Goal: Information Seeking & Learning: Check status

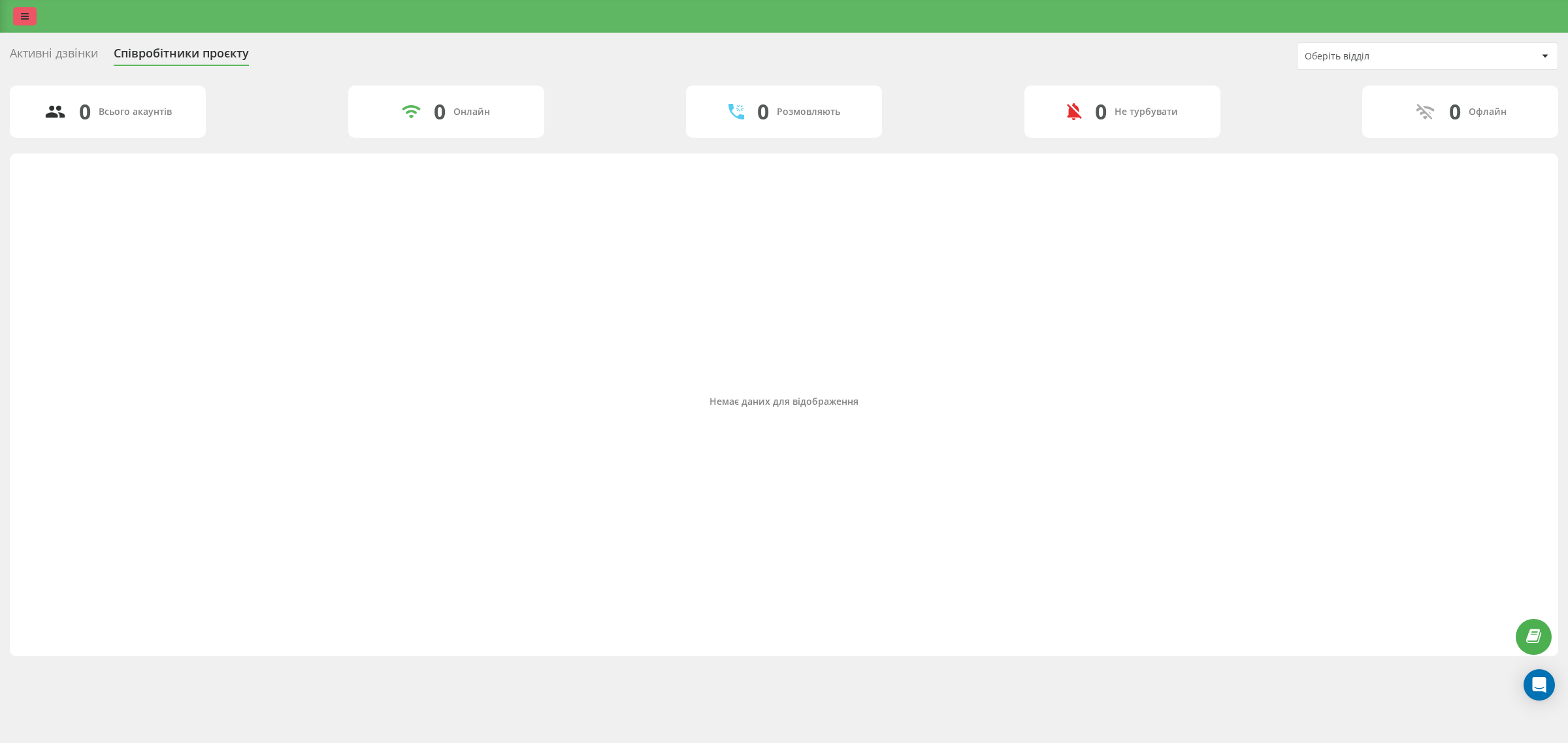
click at [24, 17] on icon at bounding box center [25, 16] width 8 height 9
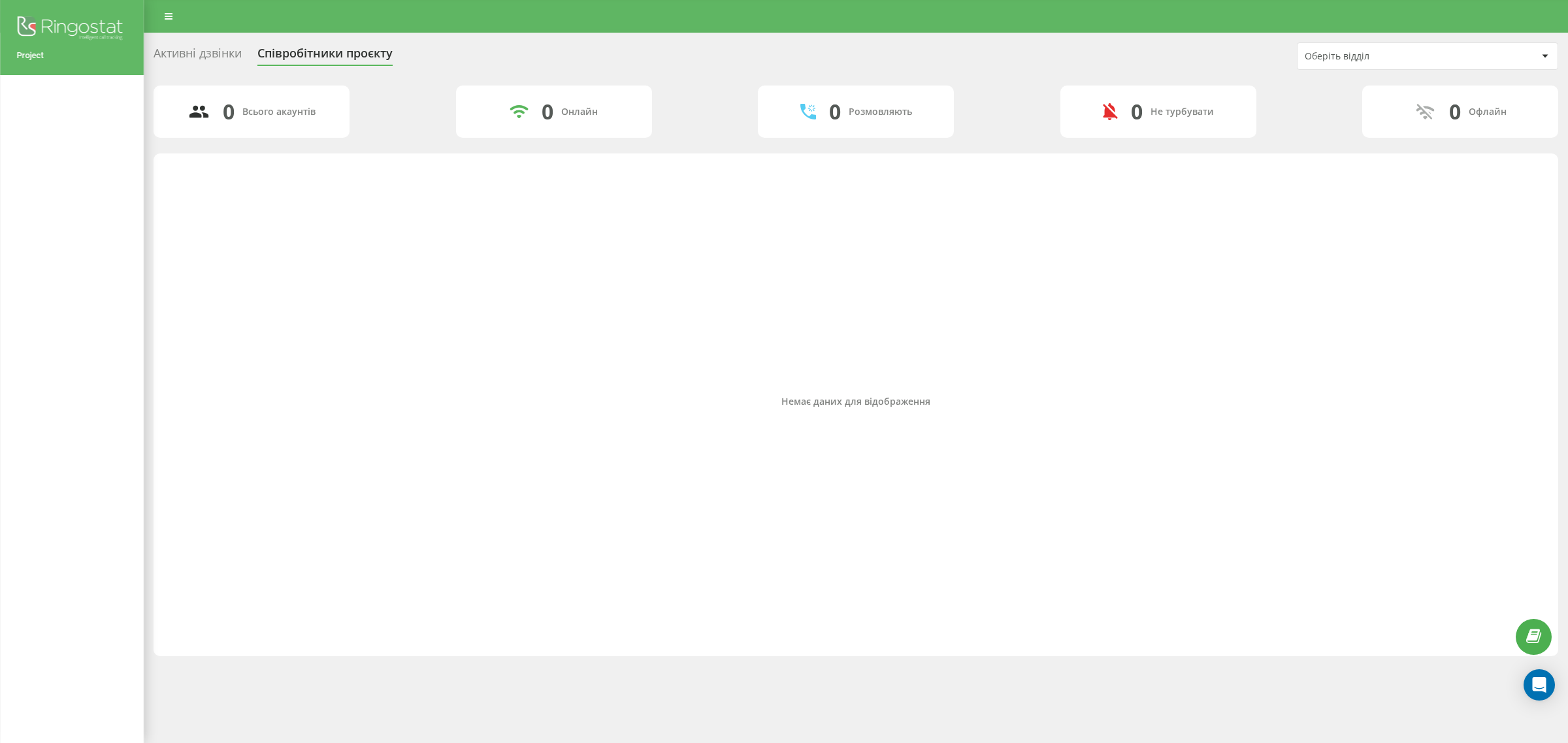
click at [73, 25] on img at bounding box center [71, 29] width 111 height 33
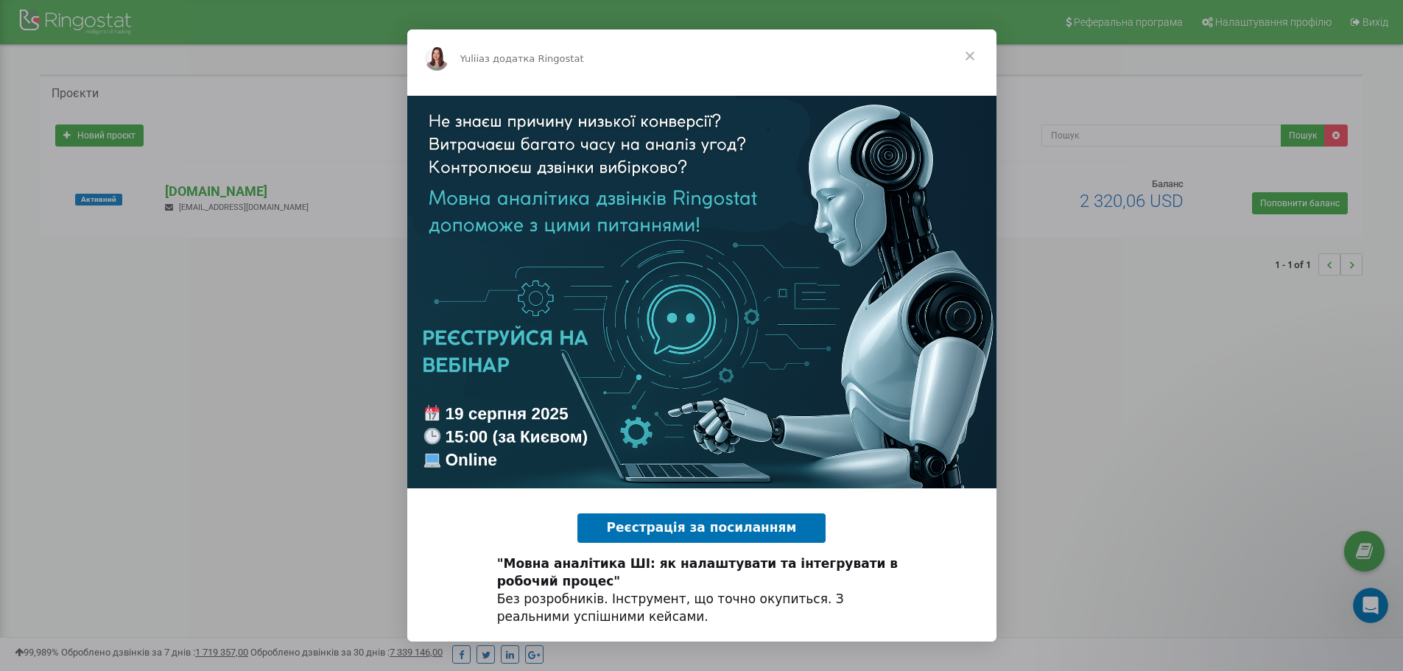
click at [1083, 385] on div "Месенджер Intercom" at bounding box center [701, 335] width 1403 height 671
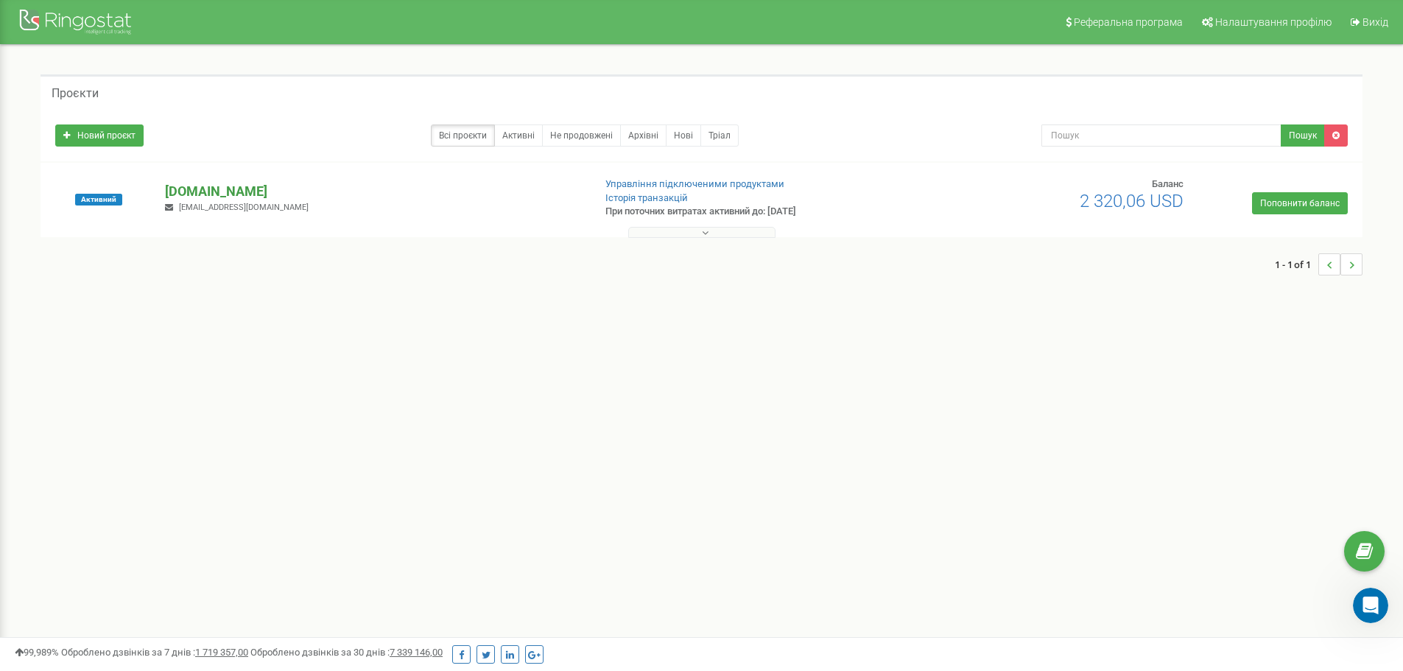
click at [212, 187] on p "Veloplaneta.ua" at bounding box center [373, 191] width 416 height 19
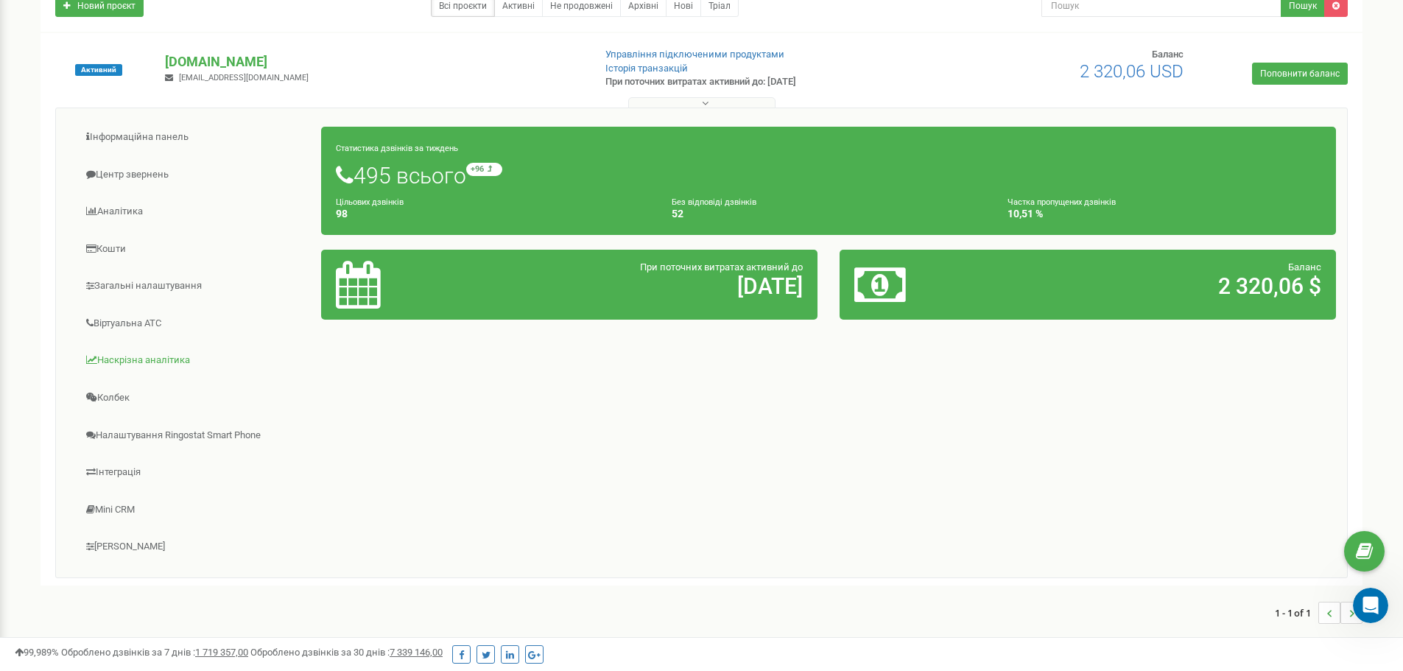
scroll to position [147, 0]
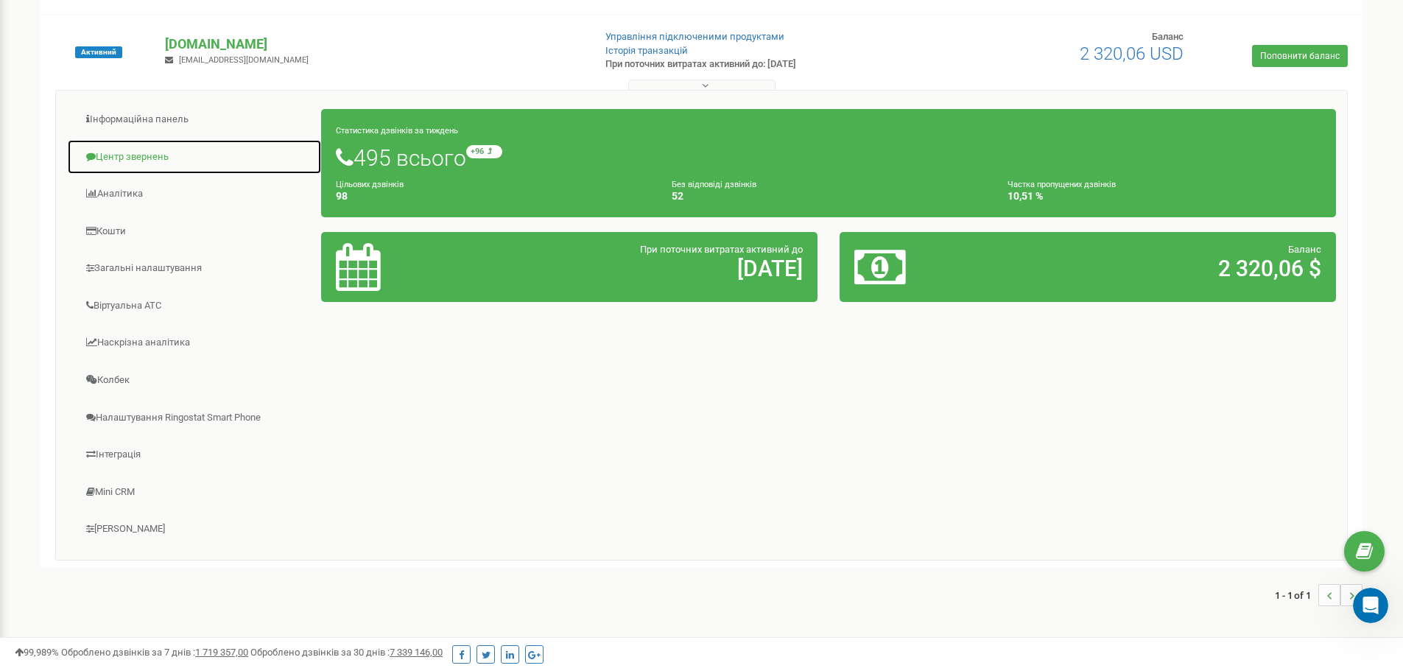
click at [124, 159] on link "Центр звернень" at bounding box center [194, 157] width 255 height 36
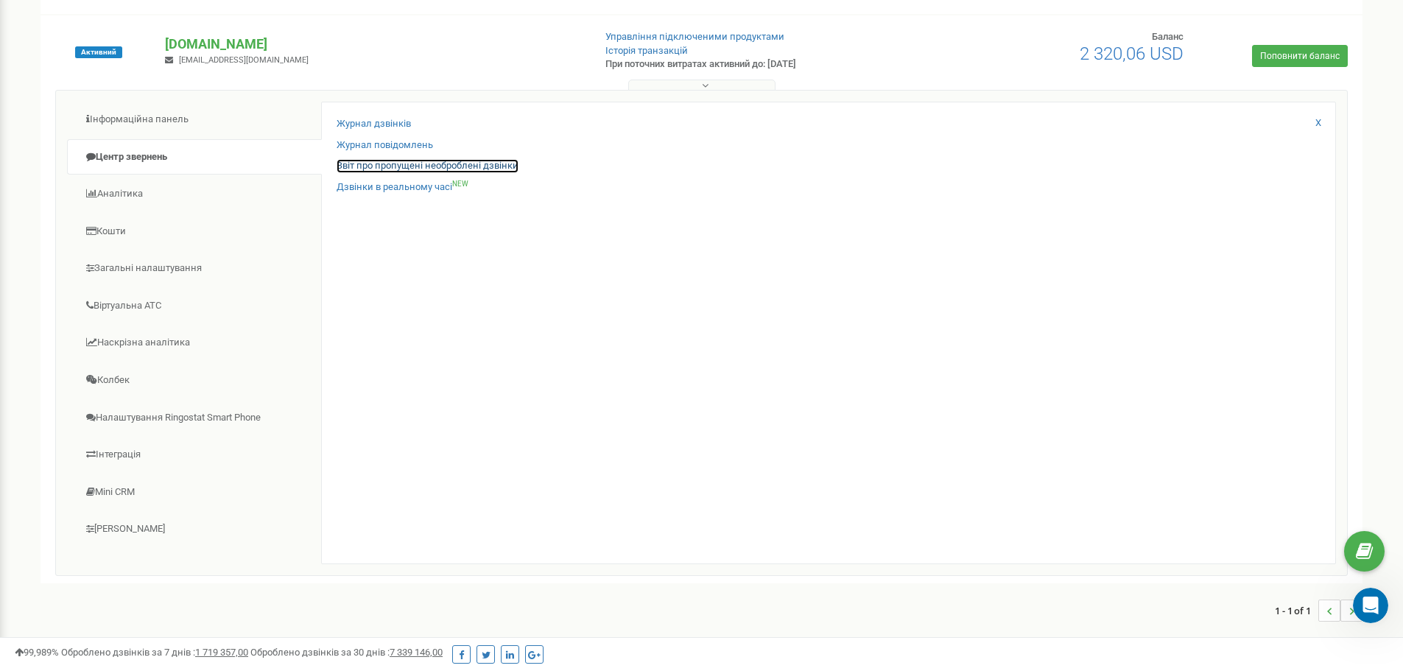
click at [396, 168] on link "Звіт про пропущені необроблені дзвінки" at bounding box center [428, 166] width 182 height 14
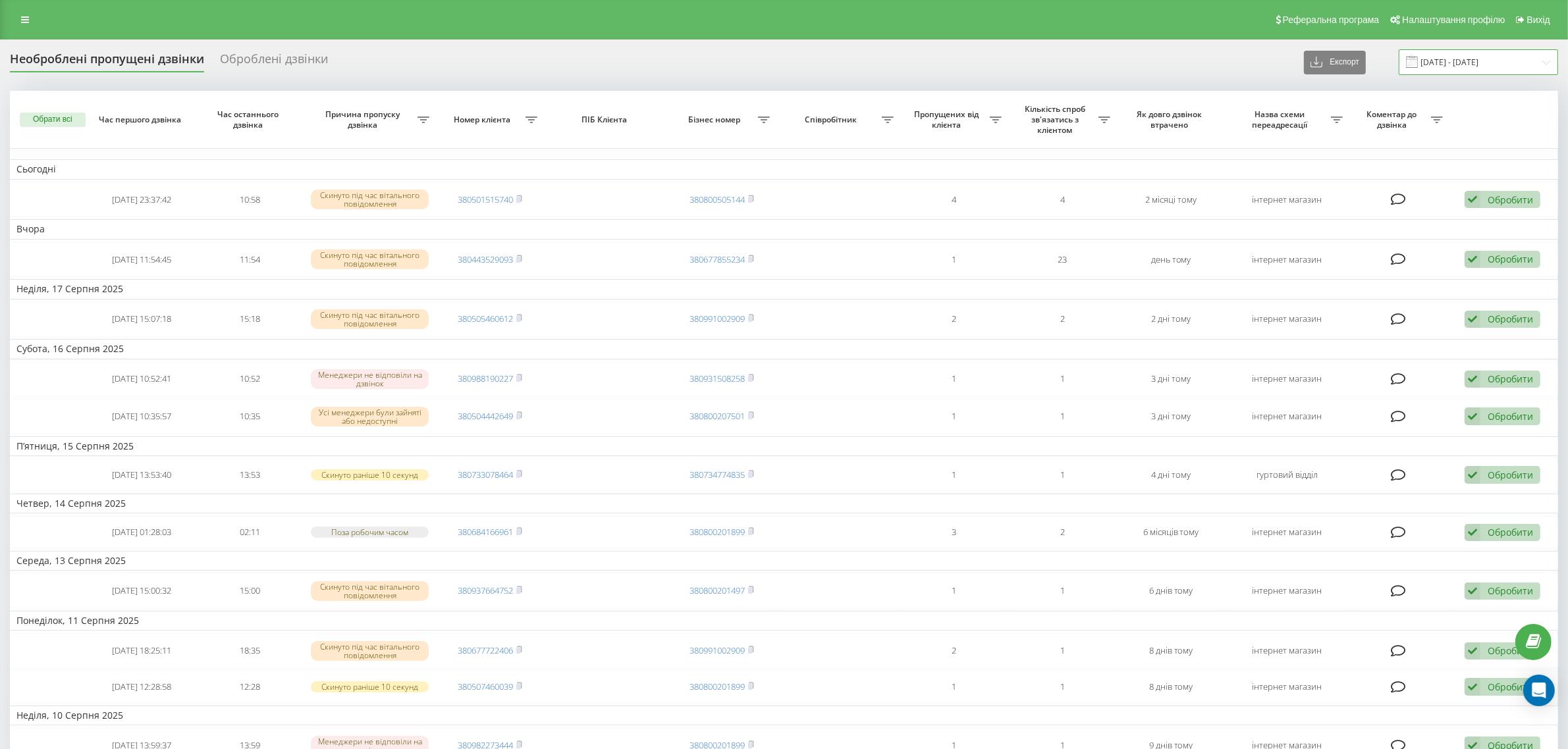
click at [1460, 63] on input "19.07.2025 - 19.08.2025" at bounding box center [1478, 62] width 159 height 26
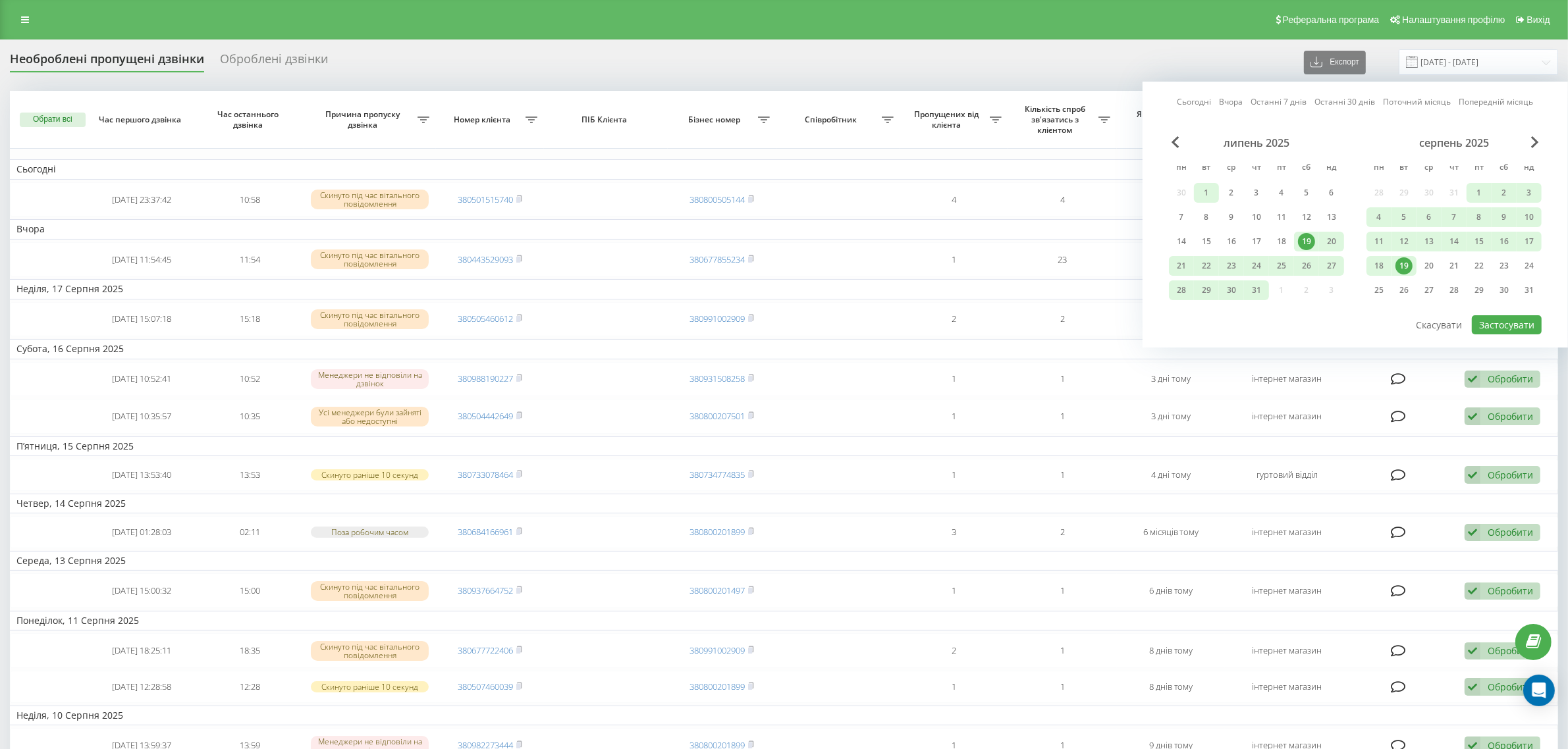
click at [1211, 193] on div "1" at bounding box center [1206, 192] width 17 height 17
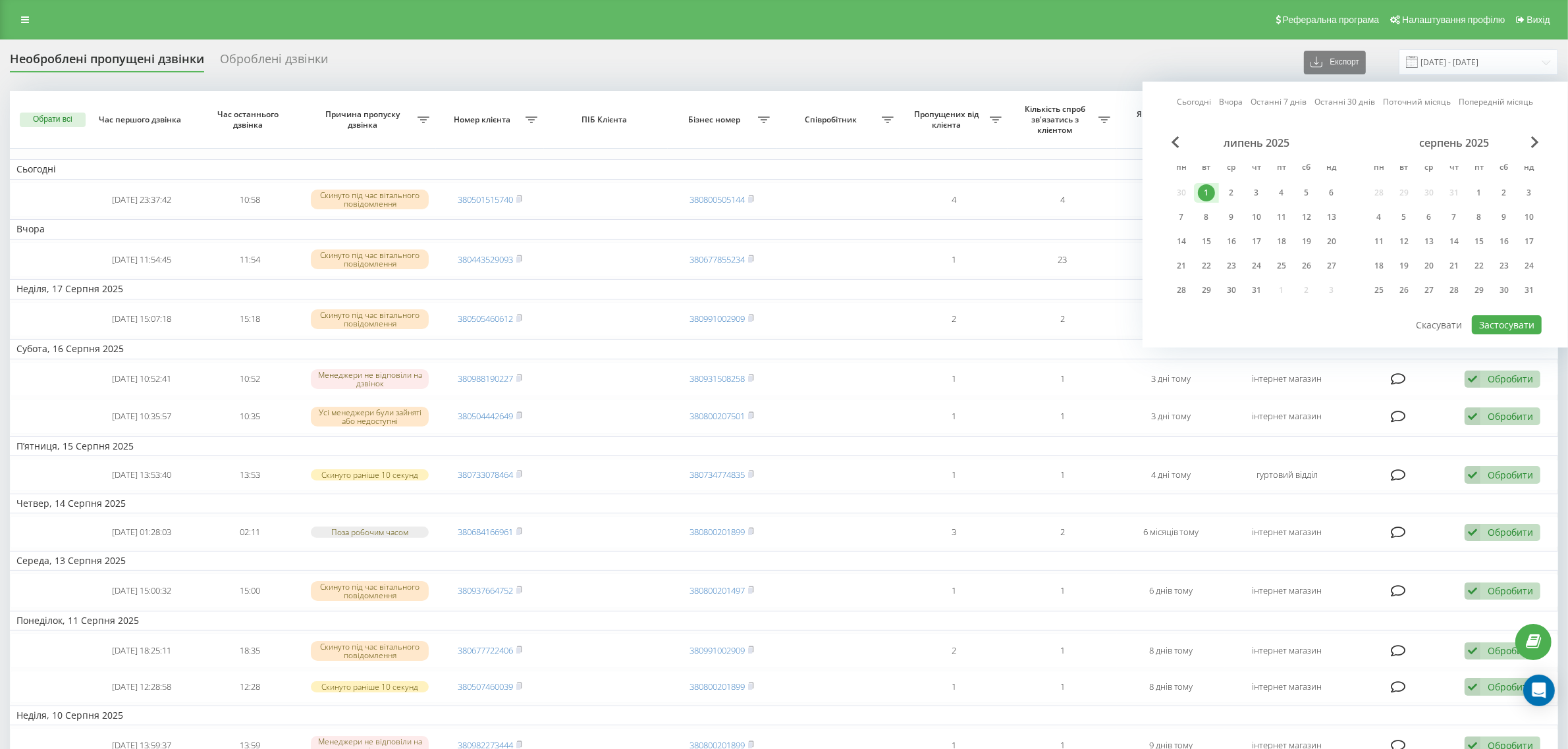
click at [1211, 193] on div "1" at bounding box center [1206, 192] width 17 height 17
click at [1501, 324] on button "Застосувати" at bounding box center [1506, 324] width 70 height 19
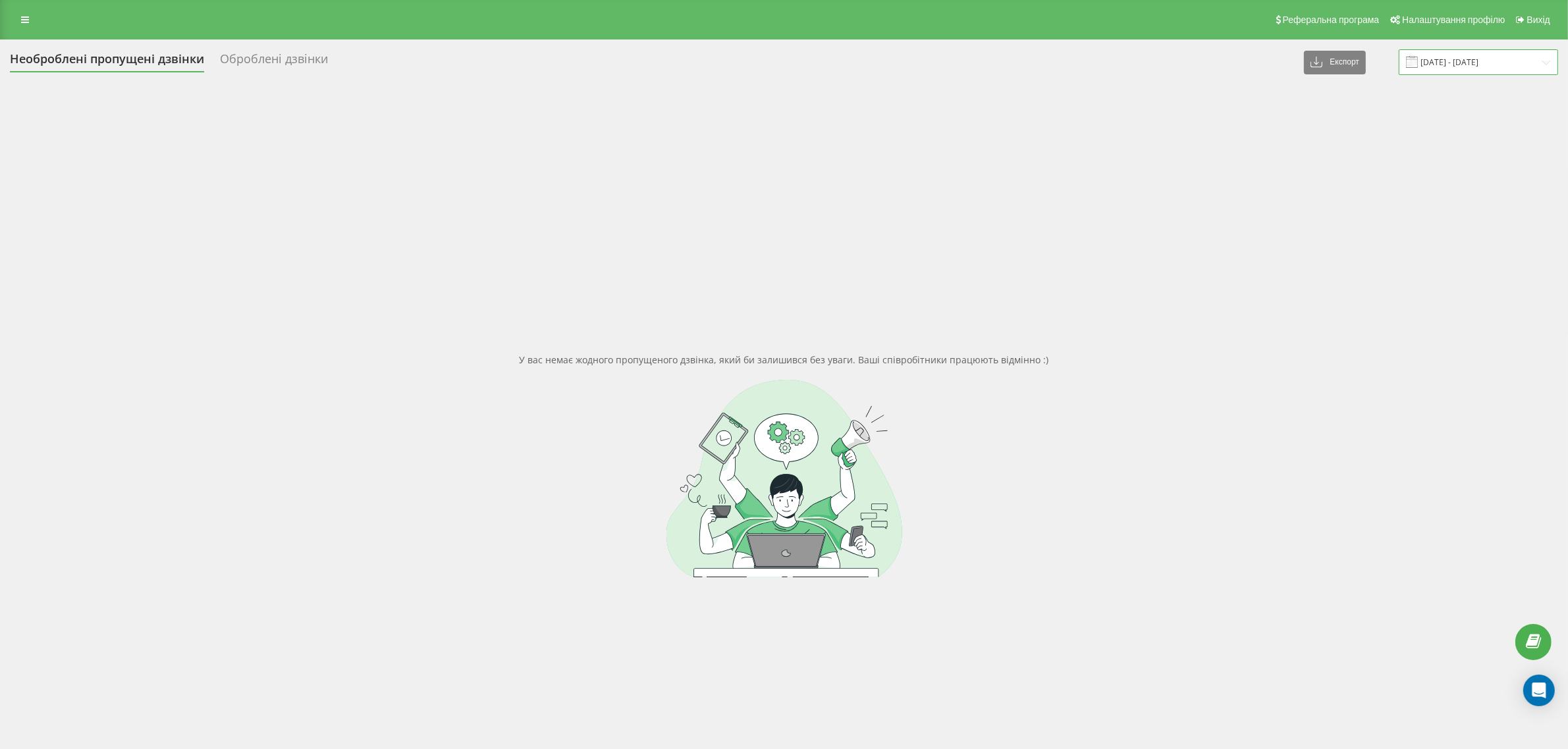
click at [1455, 61] on input "01.07.2025 - 01.07.2025" at bounding box center [1478, 62] width 159 height 26
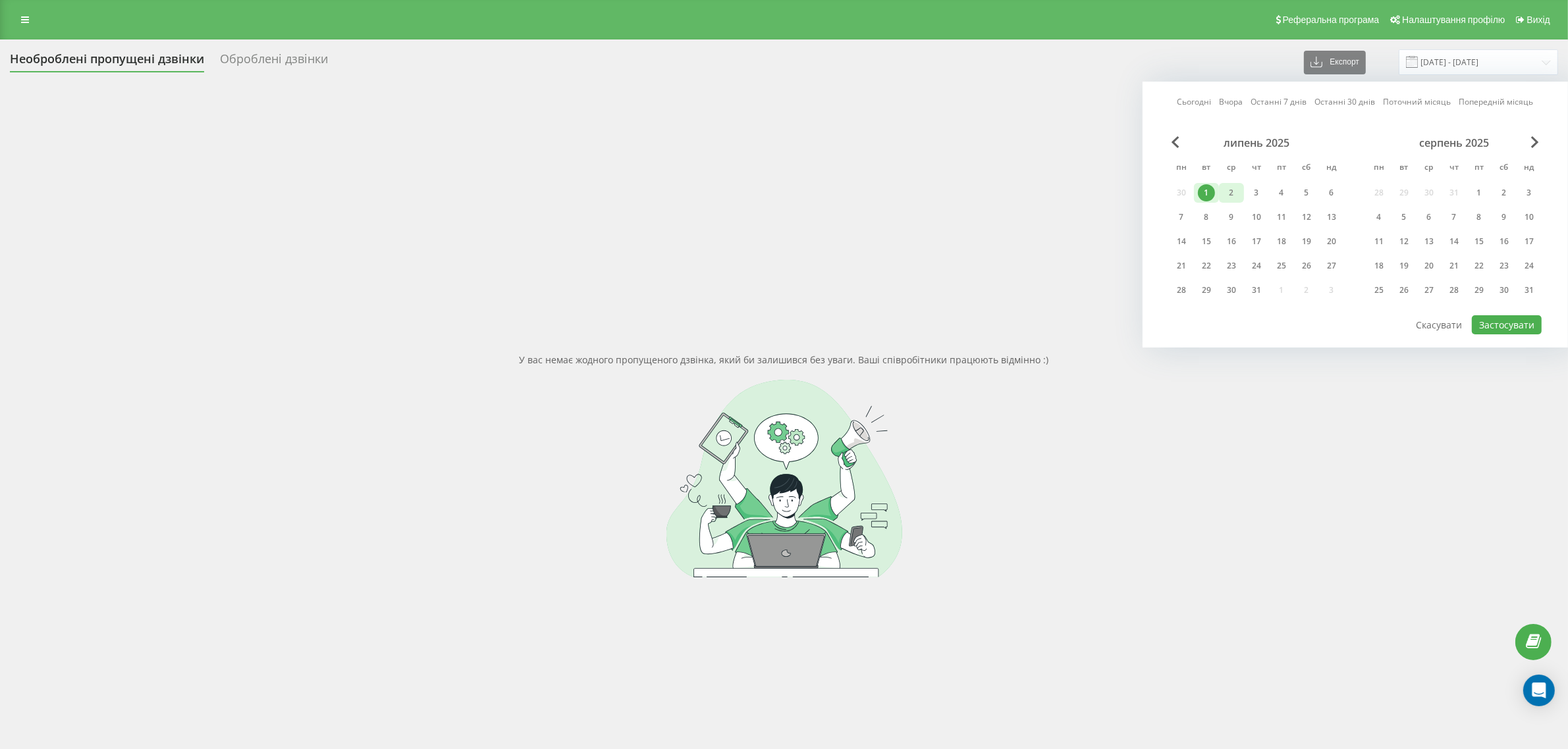
click at [1228, 193] on div "2" at bounding box center [1231, 192] width 17 height 17
click at [1238, 191] on div "2" at bounding box center [1231, 192] width 17 height 17
click at [1500, 324] on button "Застосувати" at bounding box center [1506, 324] width 70 height 19
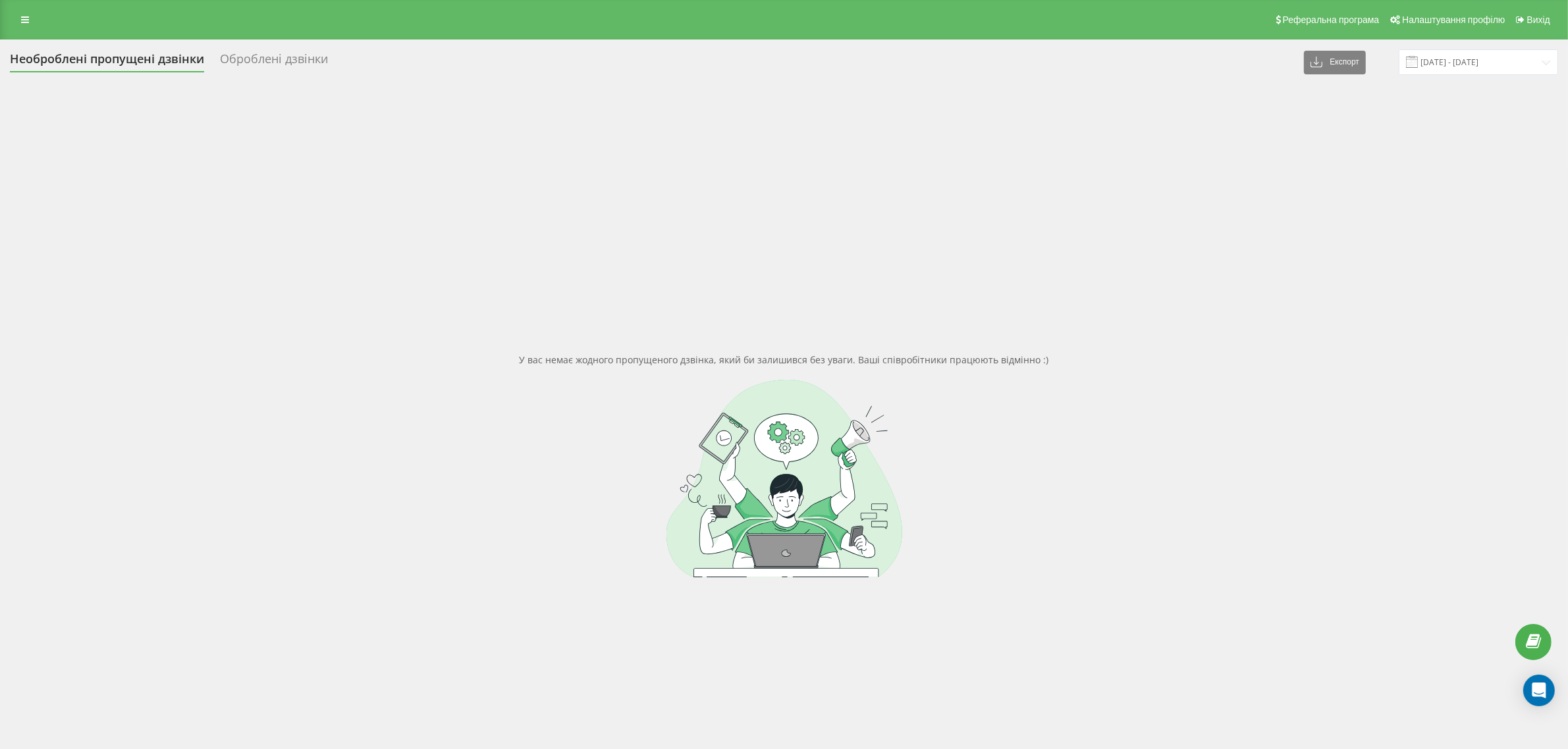
click at [1408, 349] on div "У вас немає жодного пропущеного дзвінка, який би залишився без уваги. Ваші спів…" at bounding box center [784, 466] width 1548 height 749
click at [1475, 64] on input "02.07.2025 - 02.07.2025" at bounding box center [1478, 62] width 159 height 26
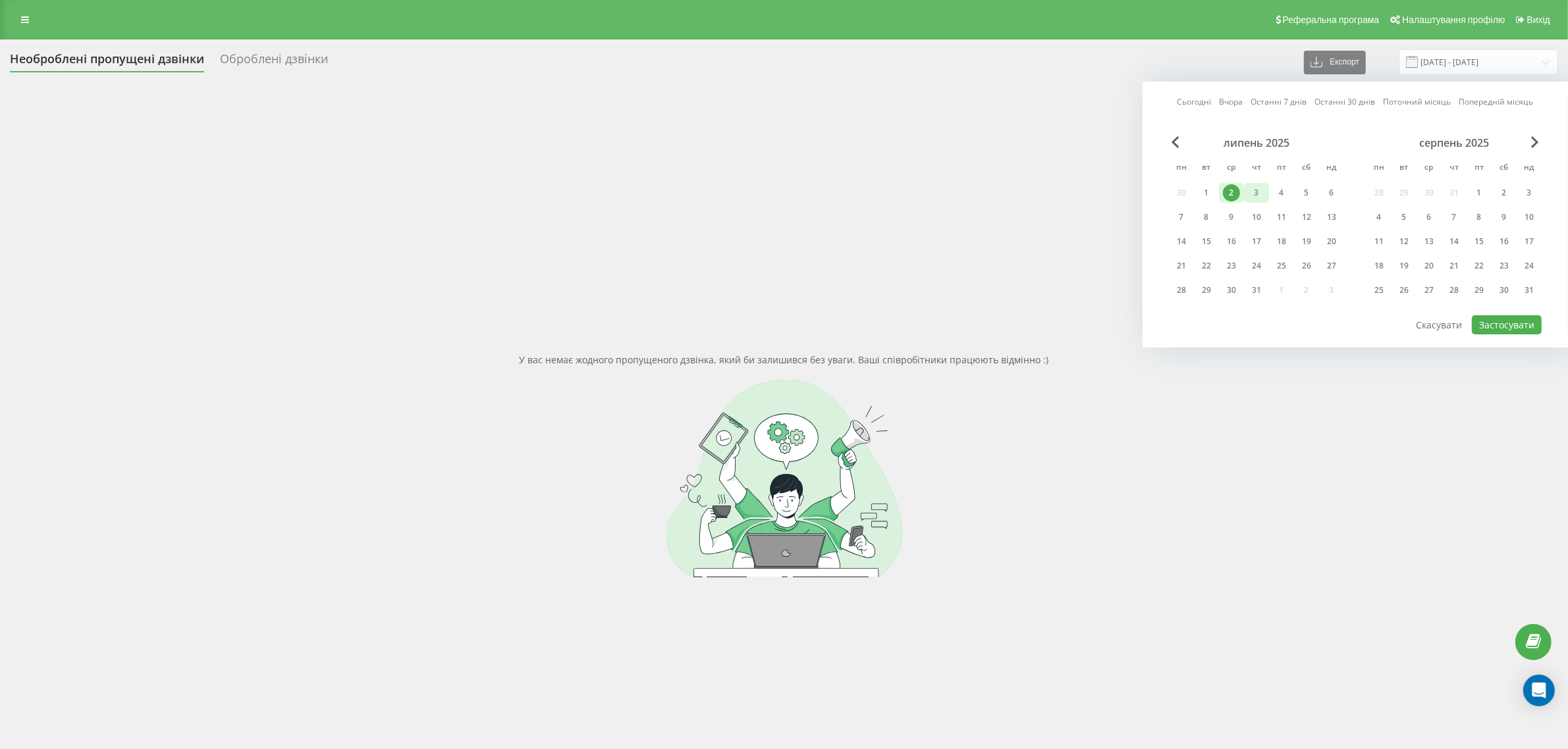
click at [1254, 189] on div "3" at bounding box center [1256, 192] width 17 height 17
click at [1256, 191] on div "3" at bounding box center [1256, 192] width 17 height 17
click at [1491, 326] on button "Застосувати" at bounding box center [1506, 324] width 70 height 19
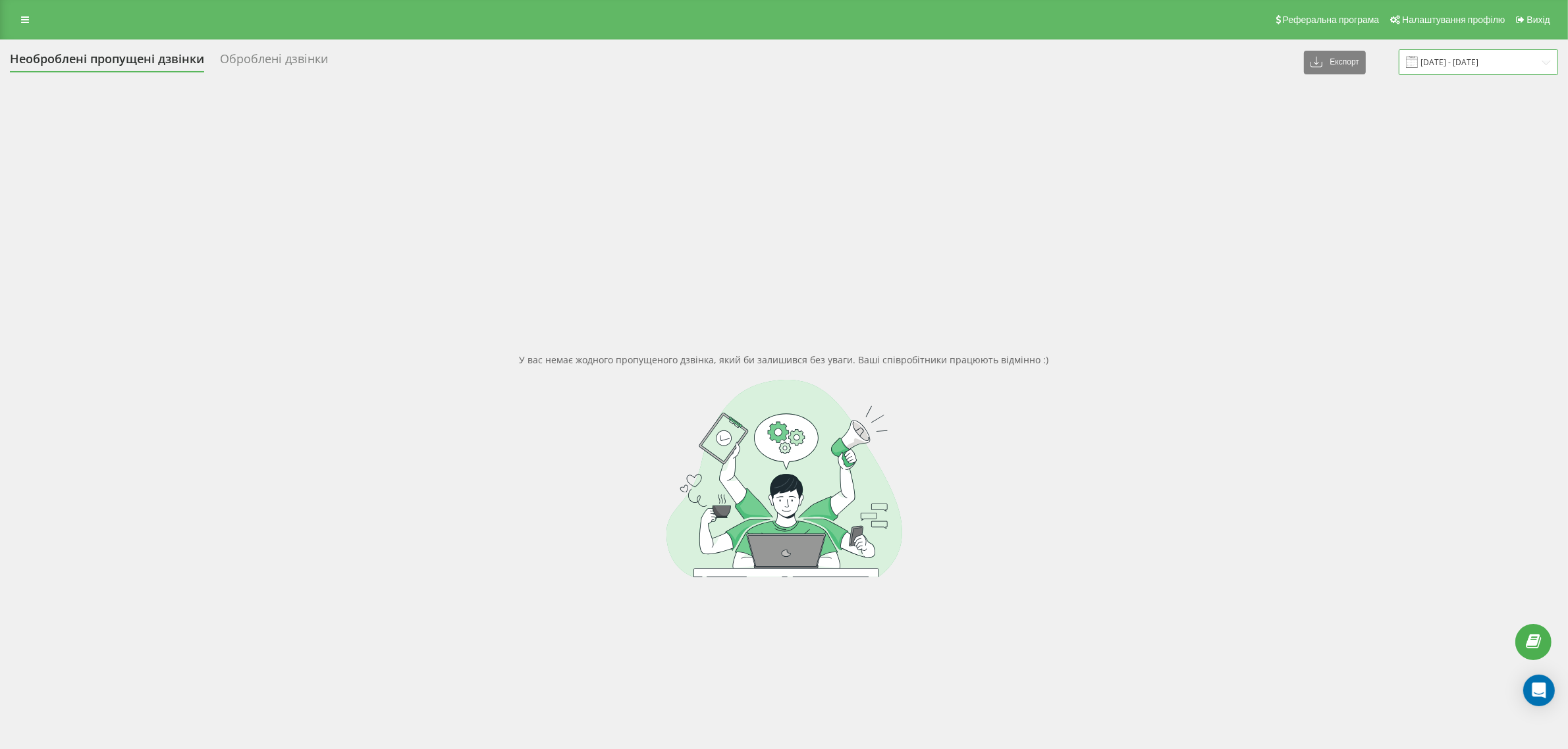
click at [1462, 64] on input "03.07.2025 - 03.07.2025" at bounding box center [1478, 62] width 159 height 26
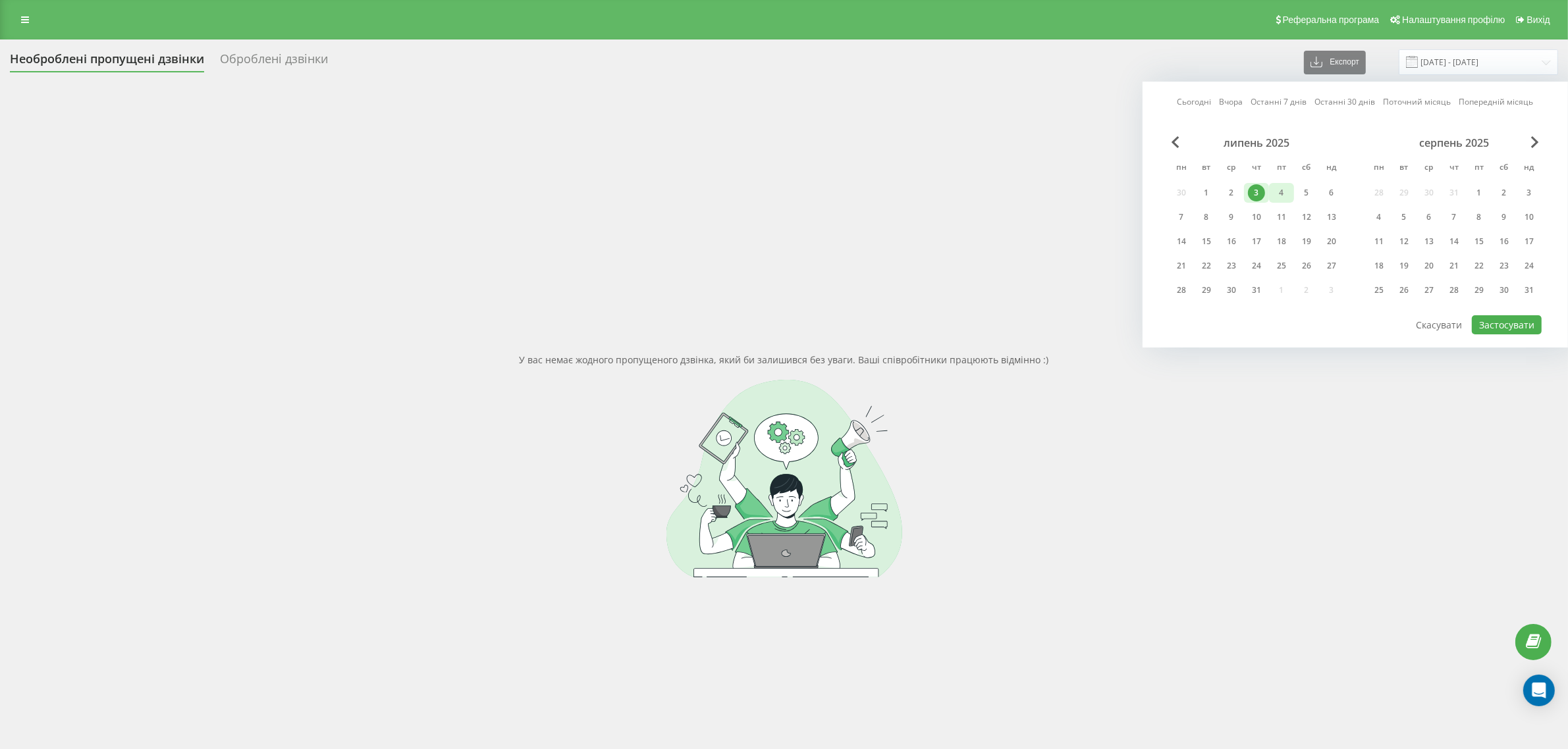
click at [1281, 191] on div "4" at bounding box center [1281, 192] width 17 height 17
click at [1505, 321] on button "Застосувати" at bounding box center [1506, 324] width 70 height 19
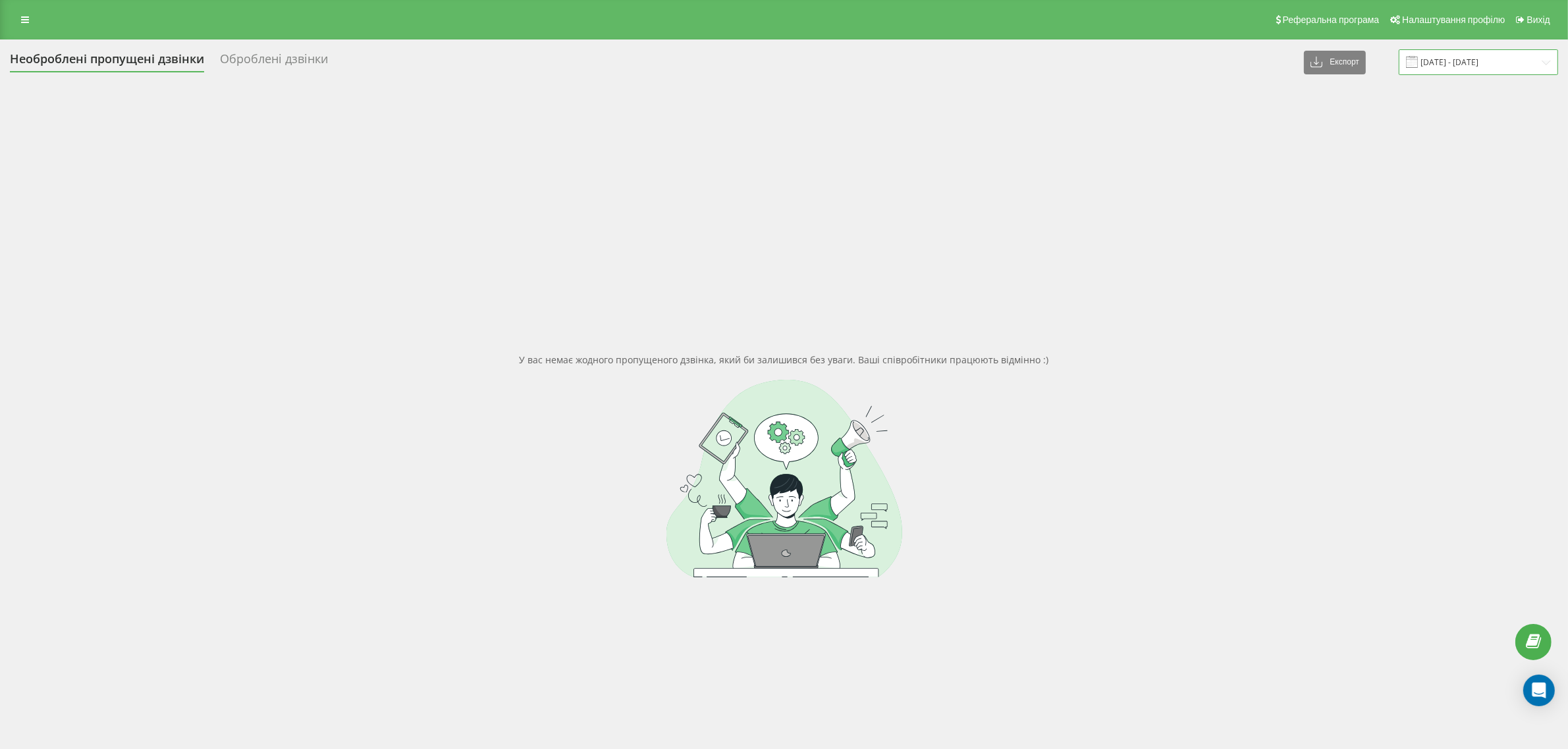
click at [1454, 59] on input "04.07.2025 - 04.07.2025" at bounding box center [1478, 62] width 159 height 26
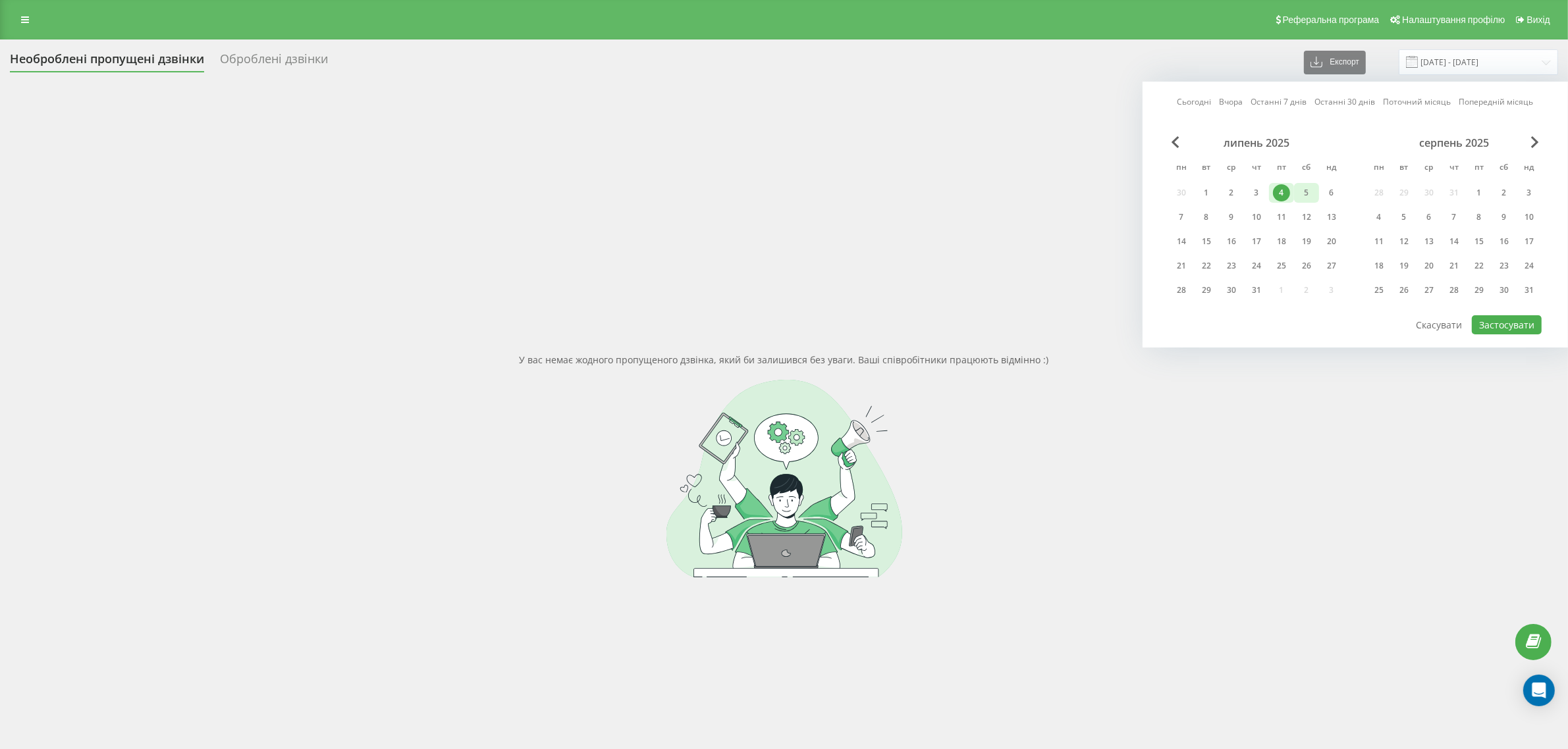
click at [1308, 191] on div "5" at bounding box center [1306, 192] width 17 height 17
click at [1515, 316] on button "Застосувати" at bounding box center [1506, 324] width 70 height 19
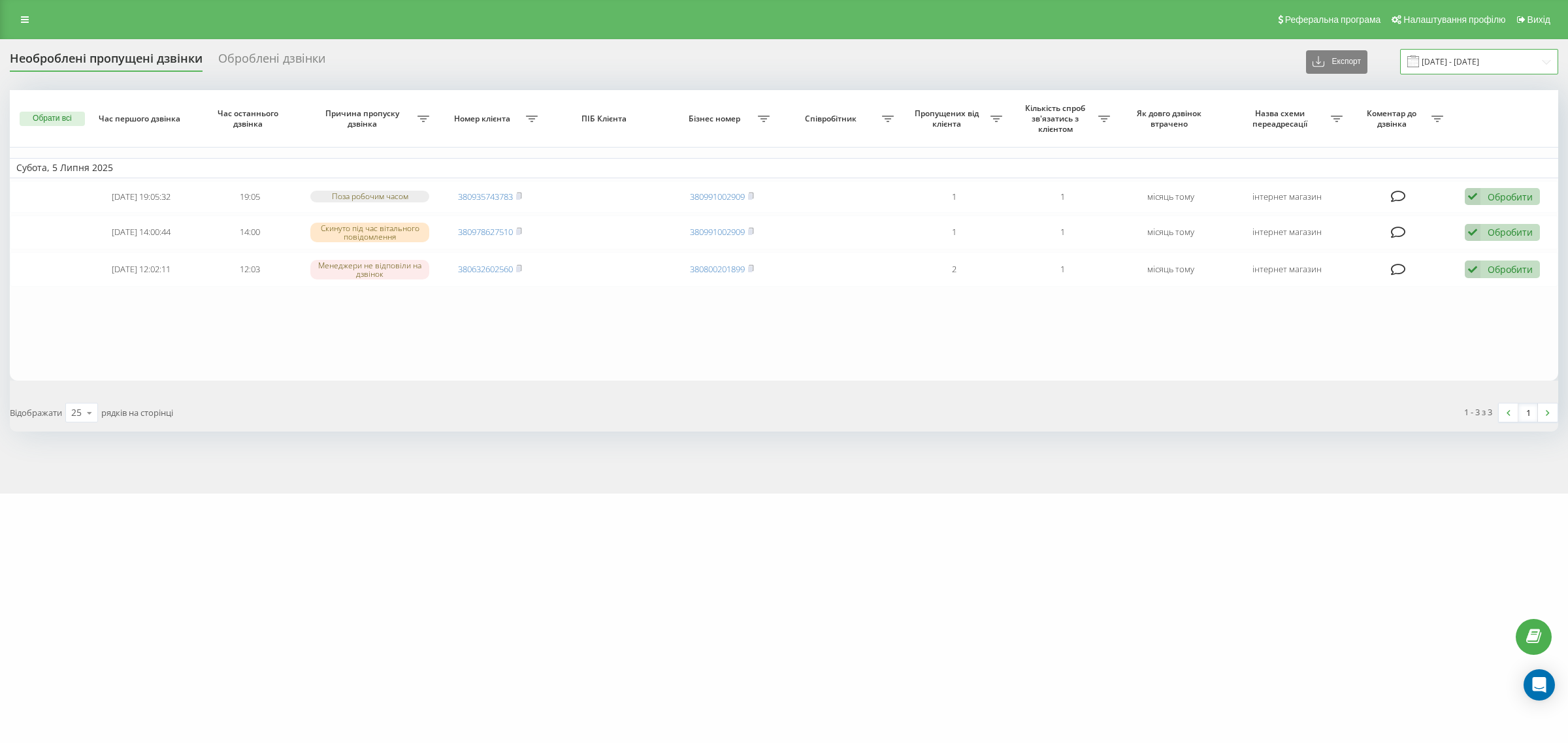
click at [1450, 63] on input "05.07.2025 - 05.07.2025" at bounding box center [1478, 61] width 158 height 26
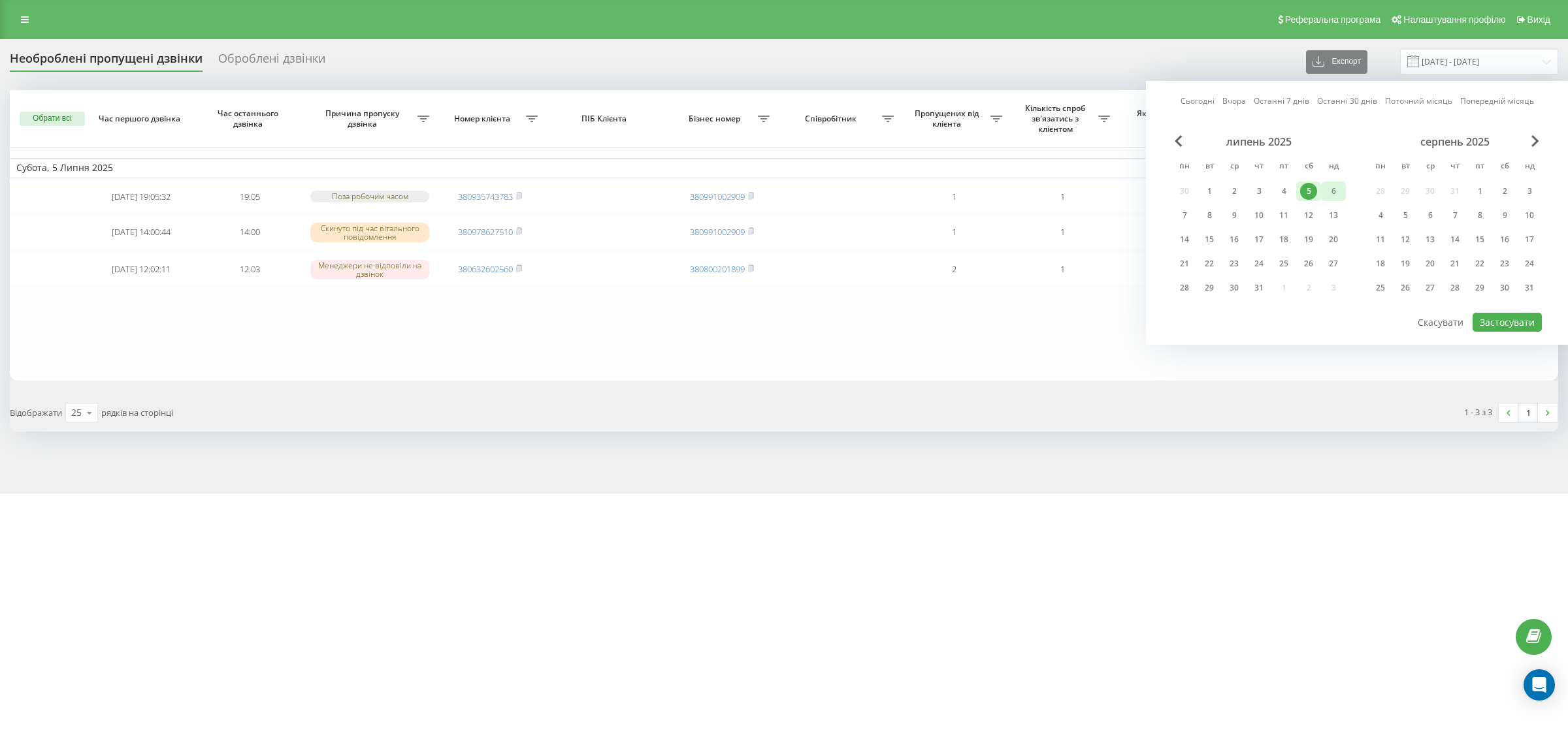
click at [1330, 187] on div "6" at bounding box center [1333, 191] width 17 height 17
click at [1518, 321] on button "Застосувати" at bounding box center [1507, 322] width 69 height 19
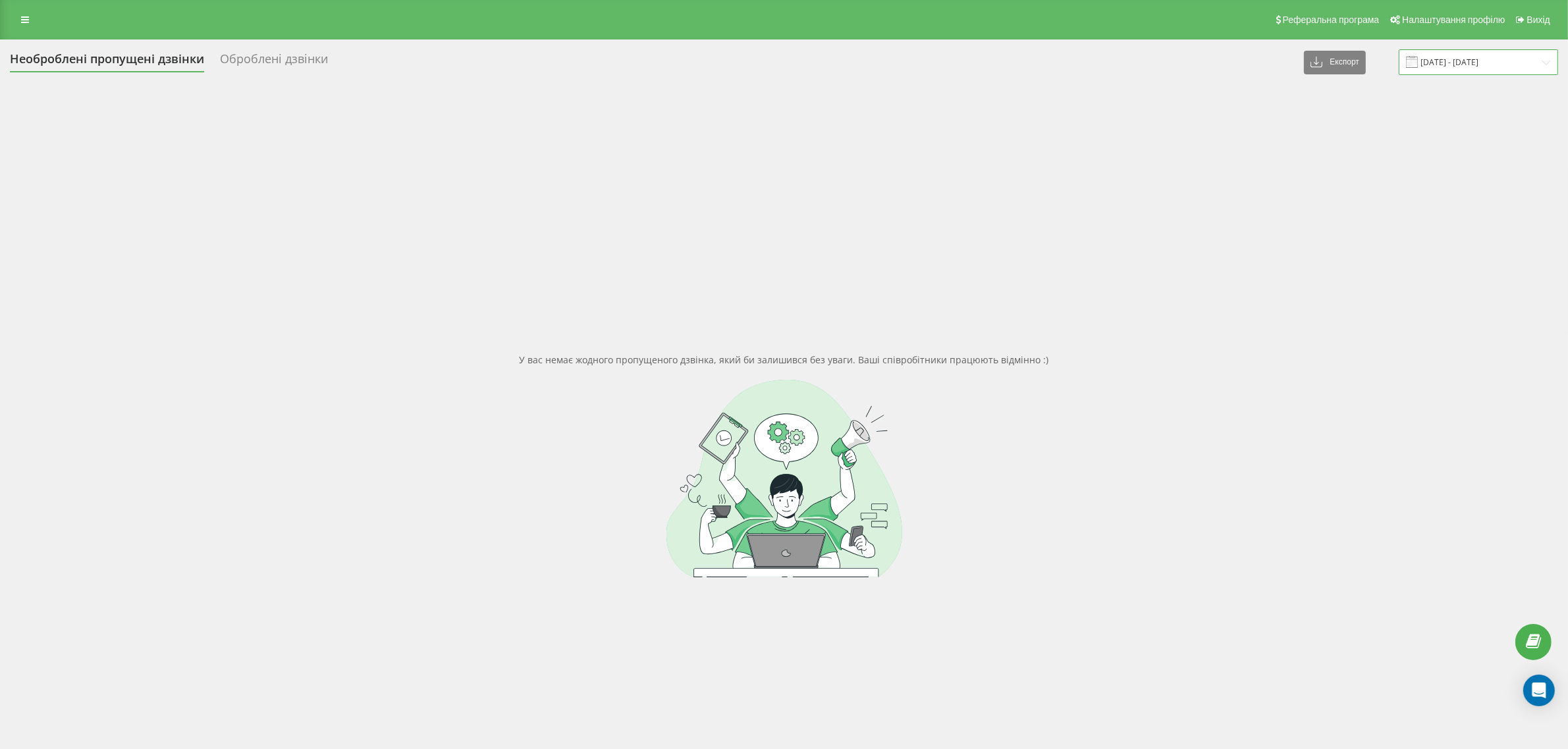
click at [1443, 61] on input "06.07.2025 - 06.07.2025" at bounding box center [1478, 62] width 159 height 26
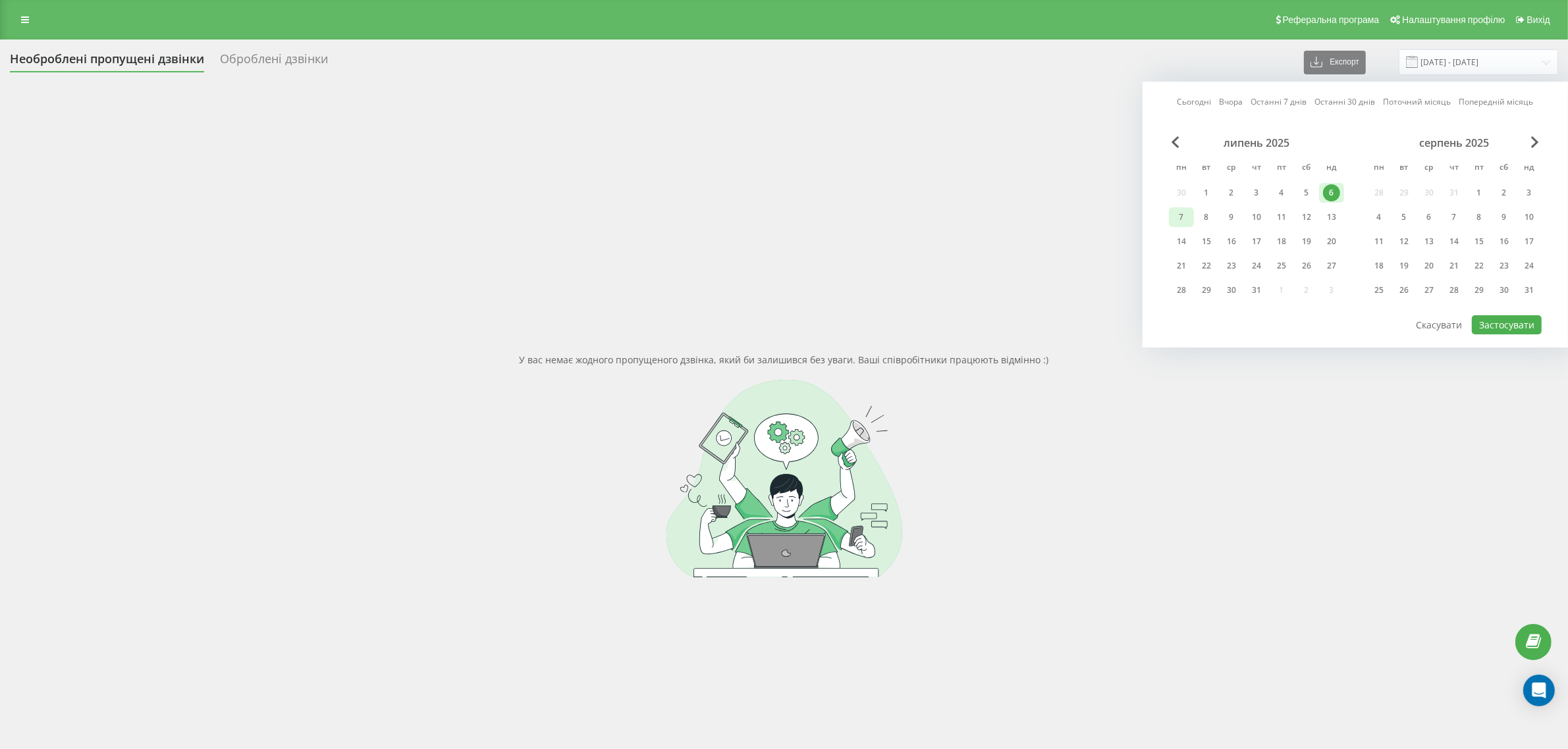
click at [1180, 213] on div "7" at bounding box center [1181, 216] width 17 height 17
click at [1489, 316] on button "Застосувати" at bounding box center [1506, 324] width 70 height 19
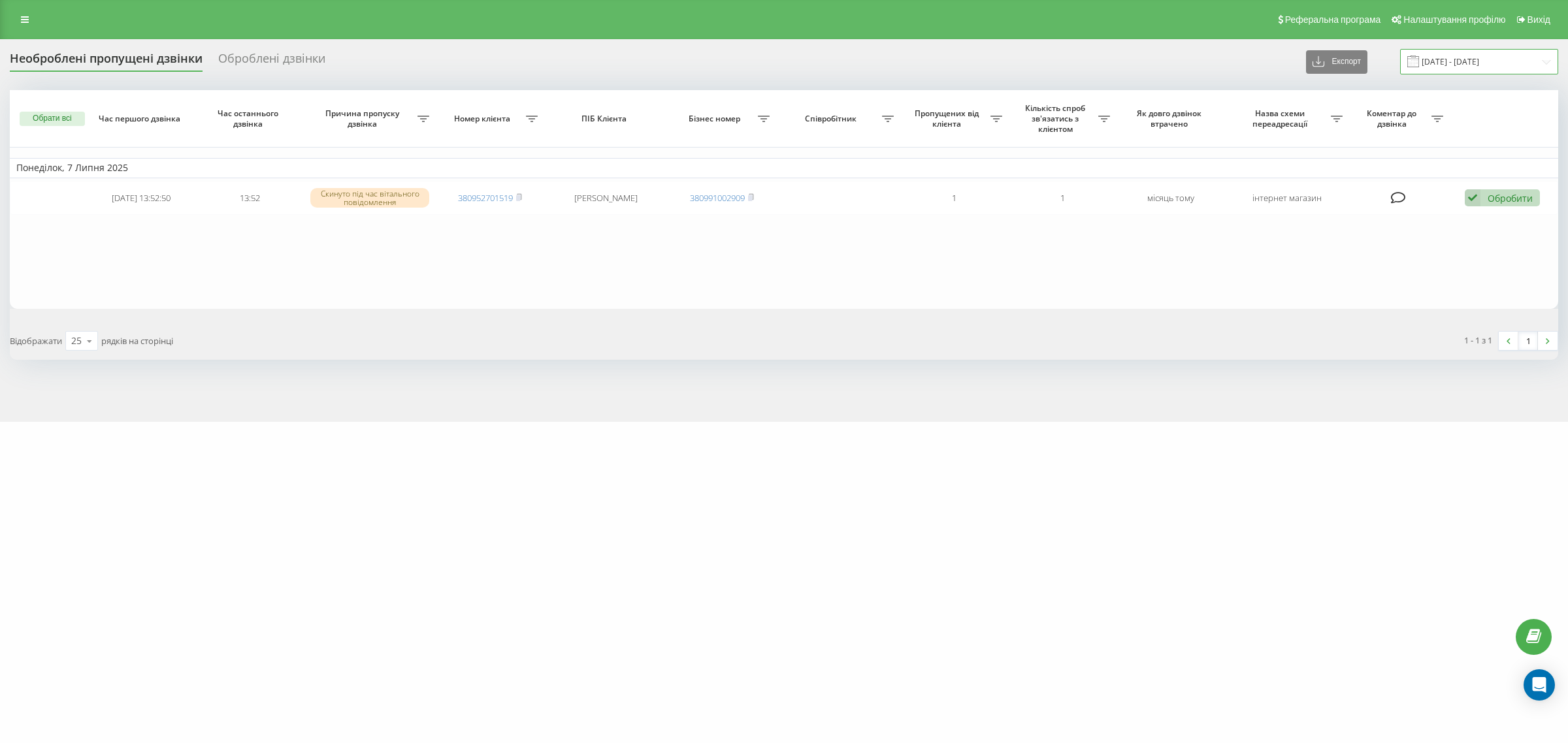
click at [1465, 58] on input "07.07.2025 - 07.07.2025" at bounding box center [1478, 61] width 158 height 26
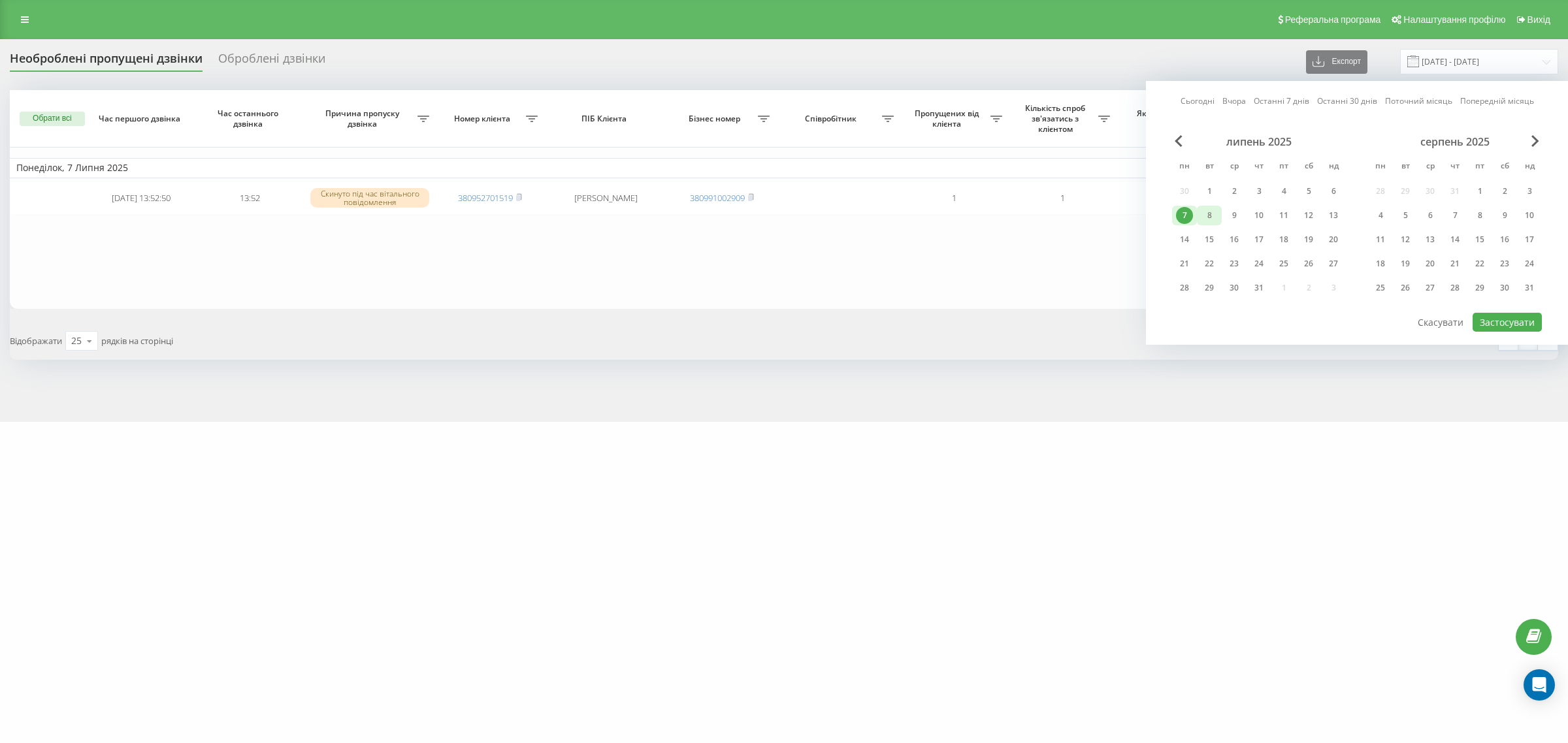
click at [1213, 212] on div "8" at bounding box center [1209, 215] width 17 height 17
click at [1503, 324] on button "Застосувати" at bounding box center [1507, 322] width 69 height 19
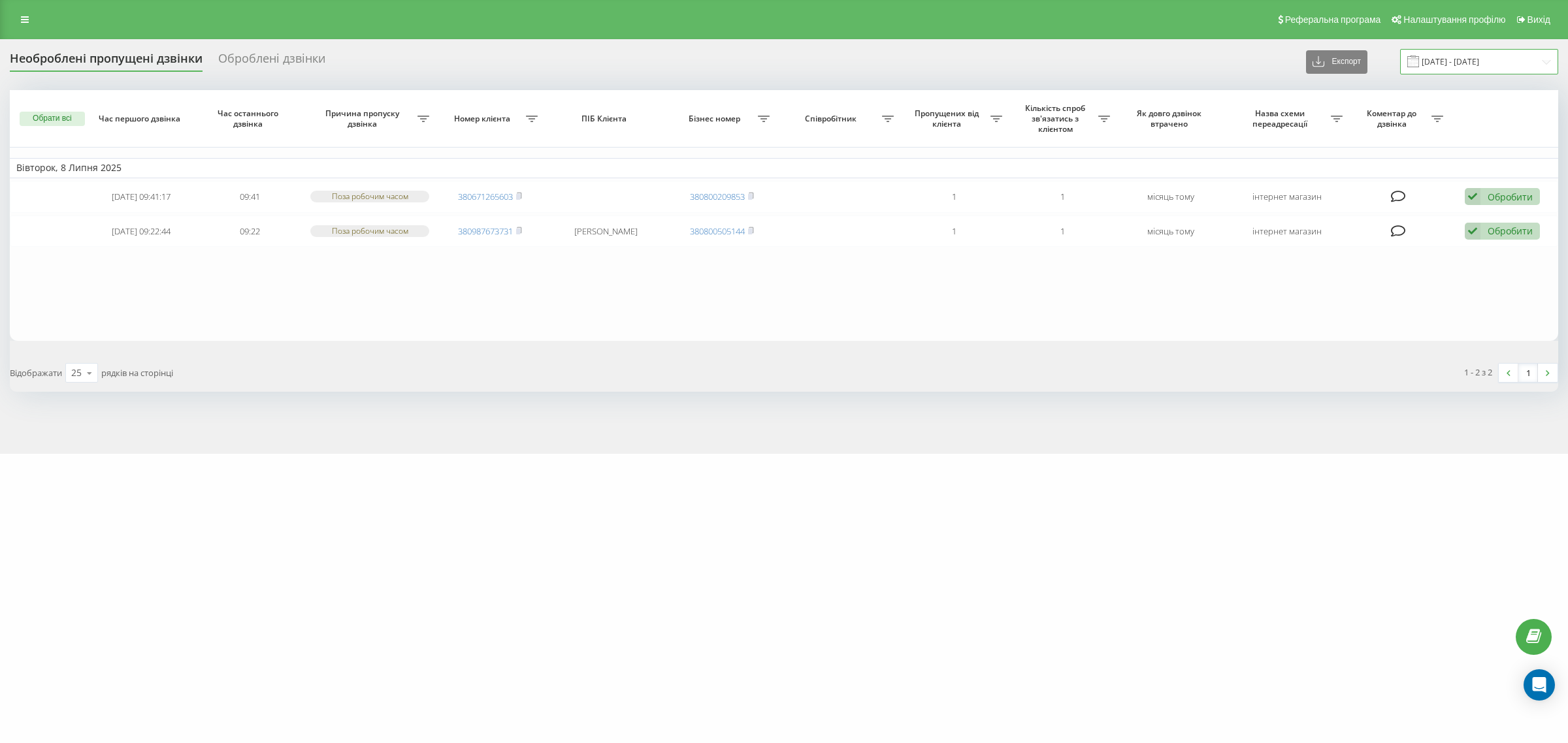
click at [1445, 63] on input "08.07.2025 - 08.07.2025" at bounding box center [1478, 61] width 158 height 26
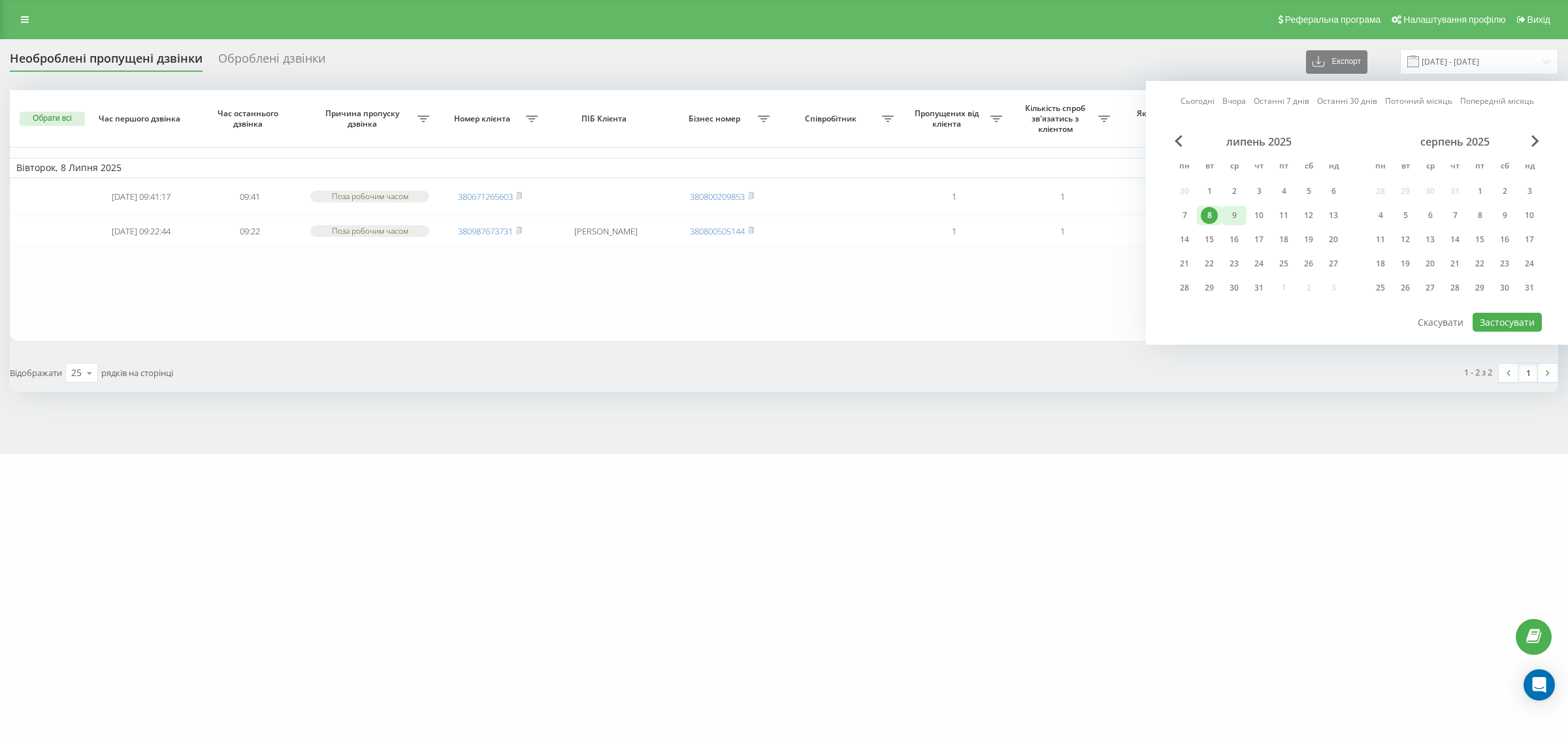
click at [1230, 212] on div "9" at bounding box center [1234, 215] width 17 height 17
click at [1494, 324] on button "Застосувати" at bounding box center [1507, 322] width 69 height 19
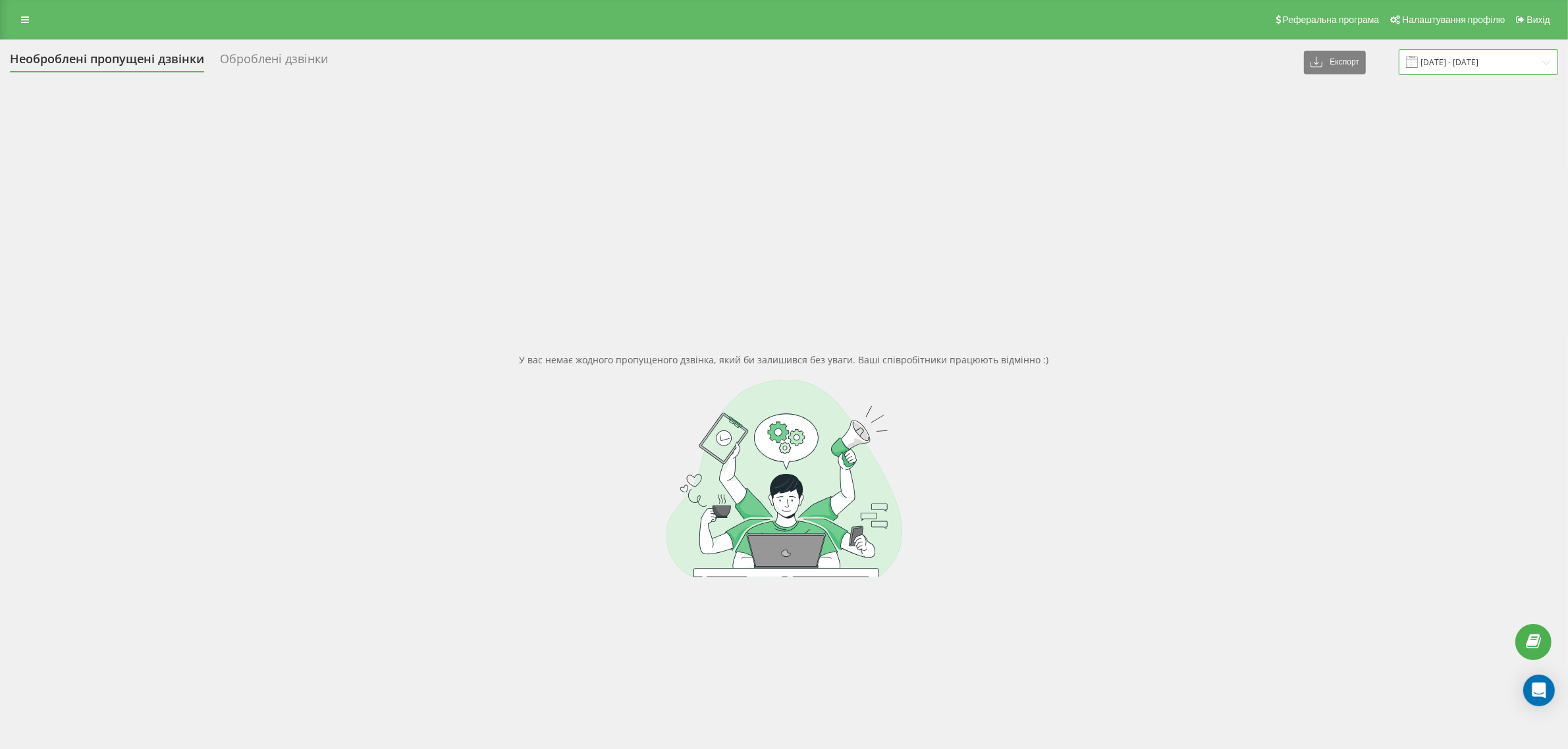
click at [1457, 67] on input "09.07.2025 - 09.07.2025" at bounding box center [1478, 62] width 159 height 26
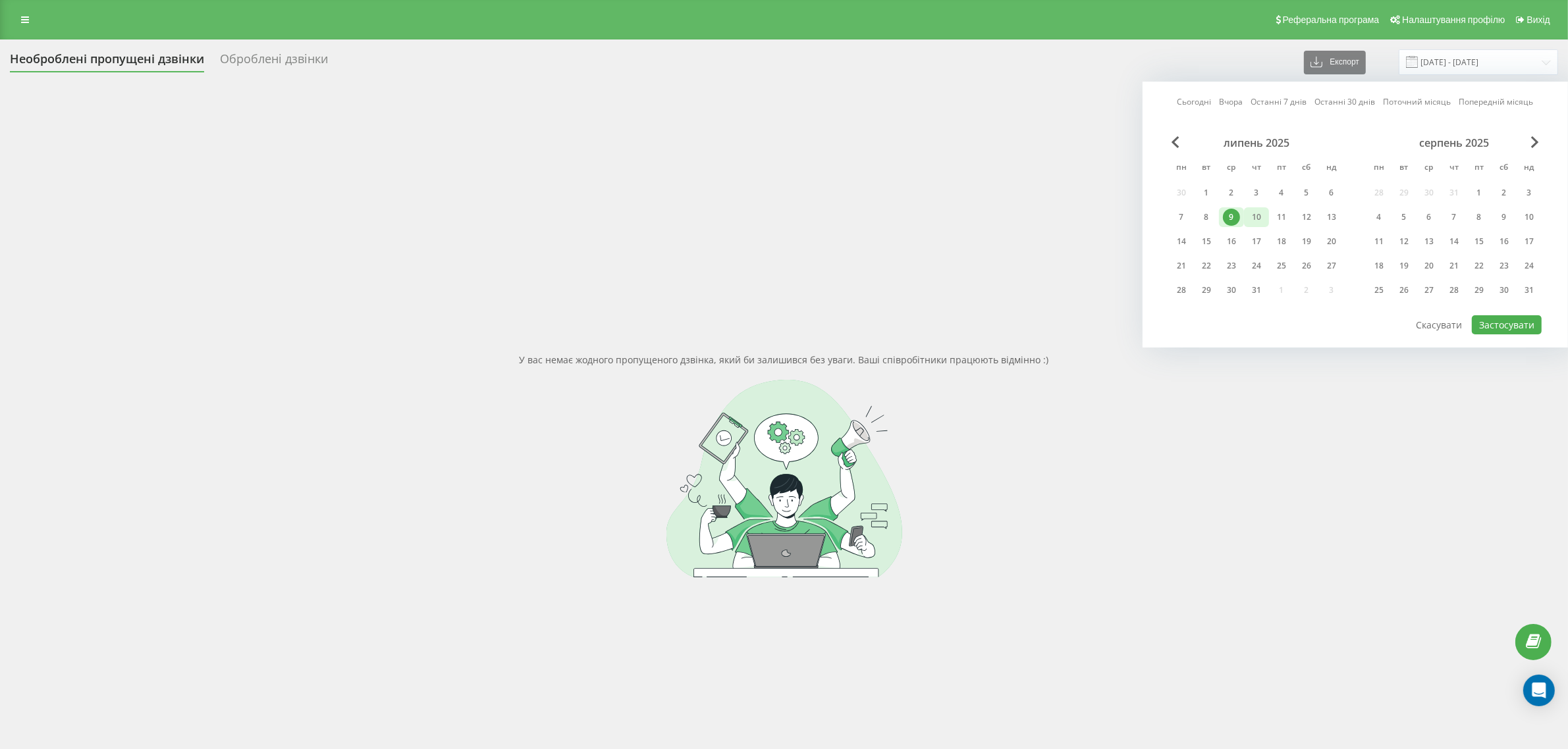
click at [1266, 215] on div "10" at bounding box center [1256, 217] width 25 height 20
click at [1496, 326] on button "Застосувати" at bounding box center [1506, 324] width 70 height 19
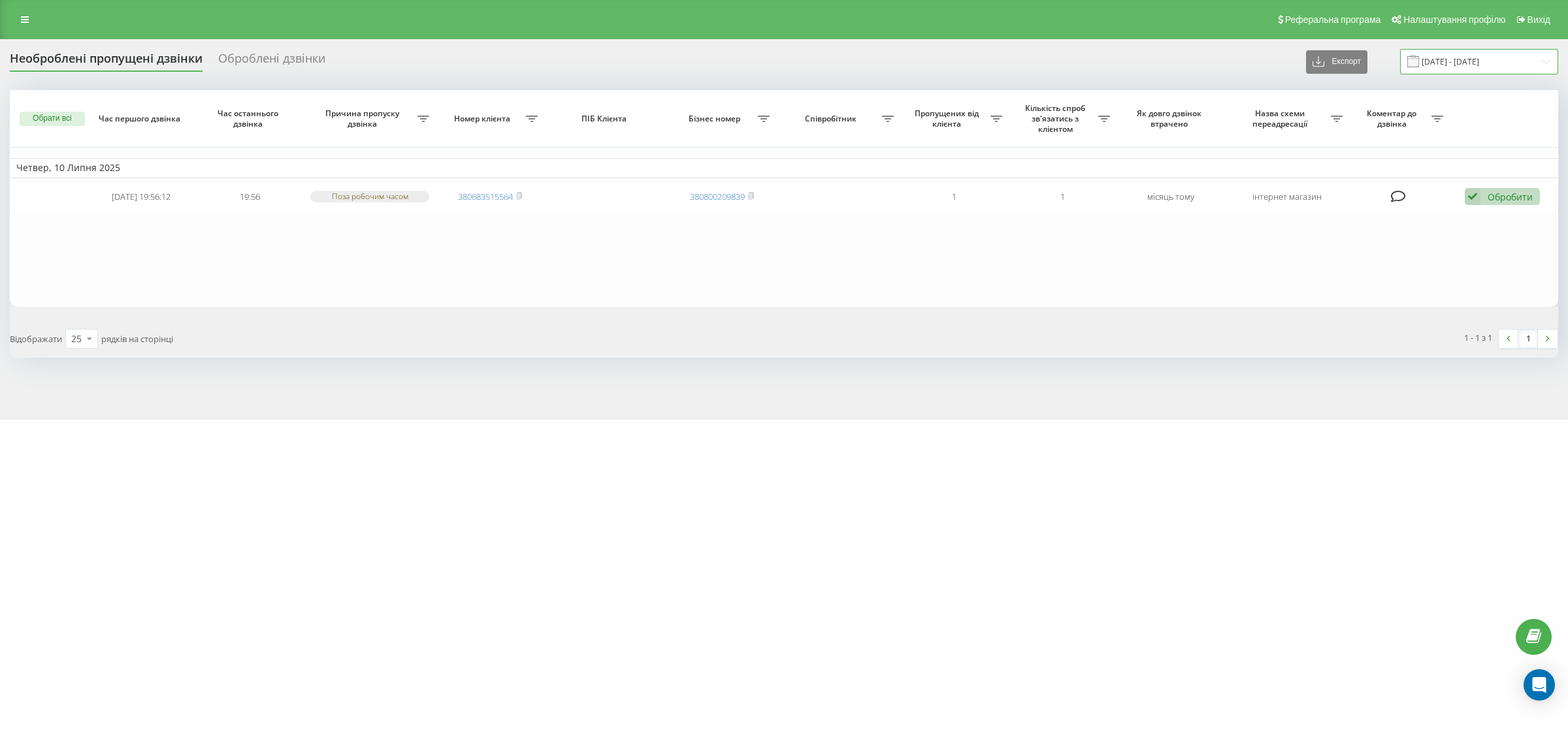
click at [1454, 63] on input "10.07.2025 - 10.07.2025" at bounding box center [1478, 61] width 158 height 26
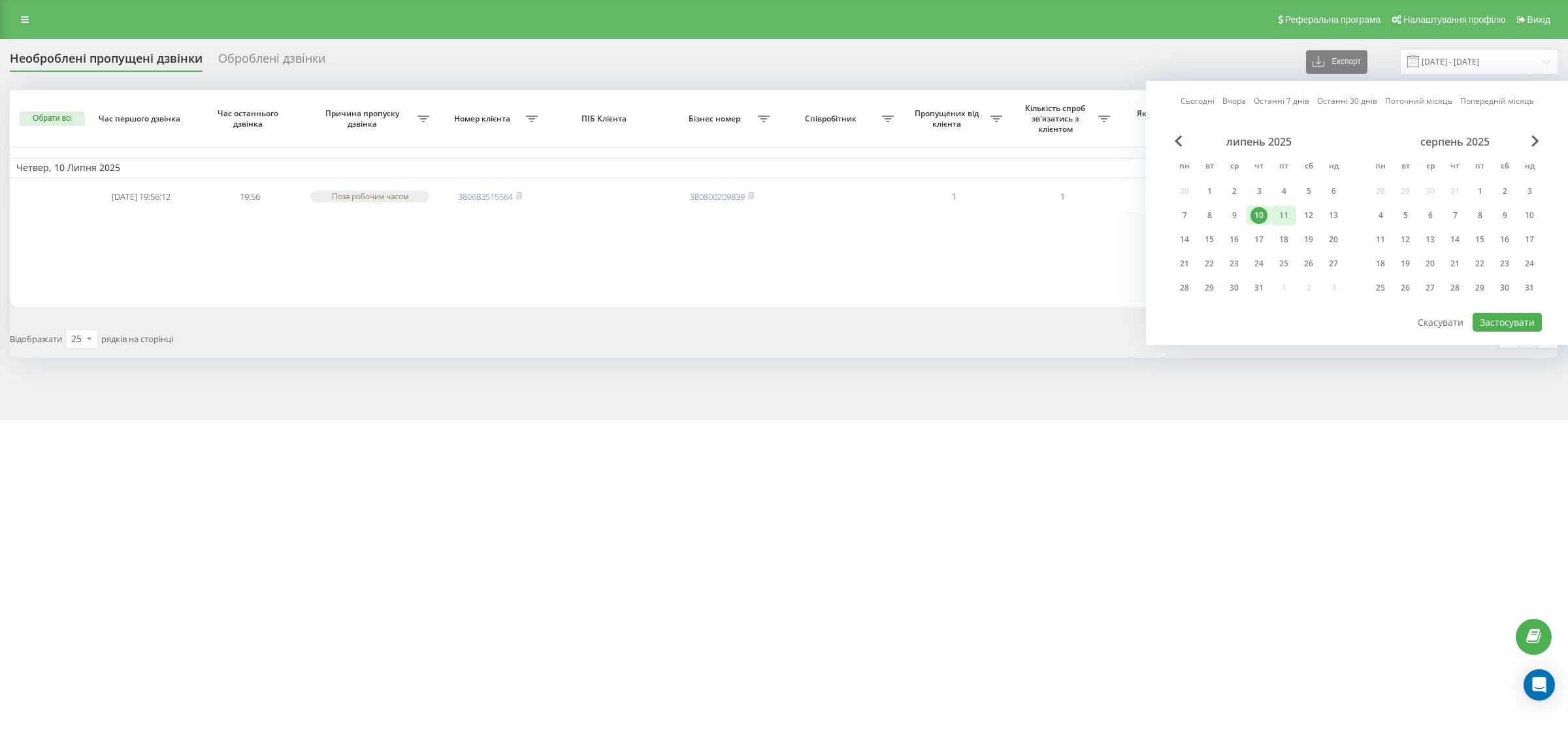
click at [1278, 215] on div "11" at bounding box center [1283, 215] width 17 height 17
click at [1511, 325] on button "Застосувати" at bounding box center [1507, 322] width 69 height 19
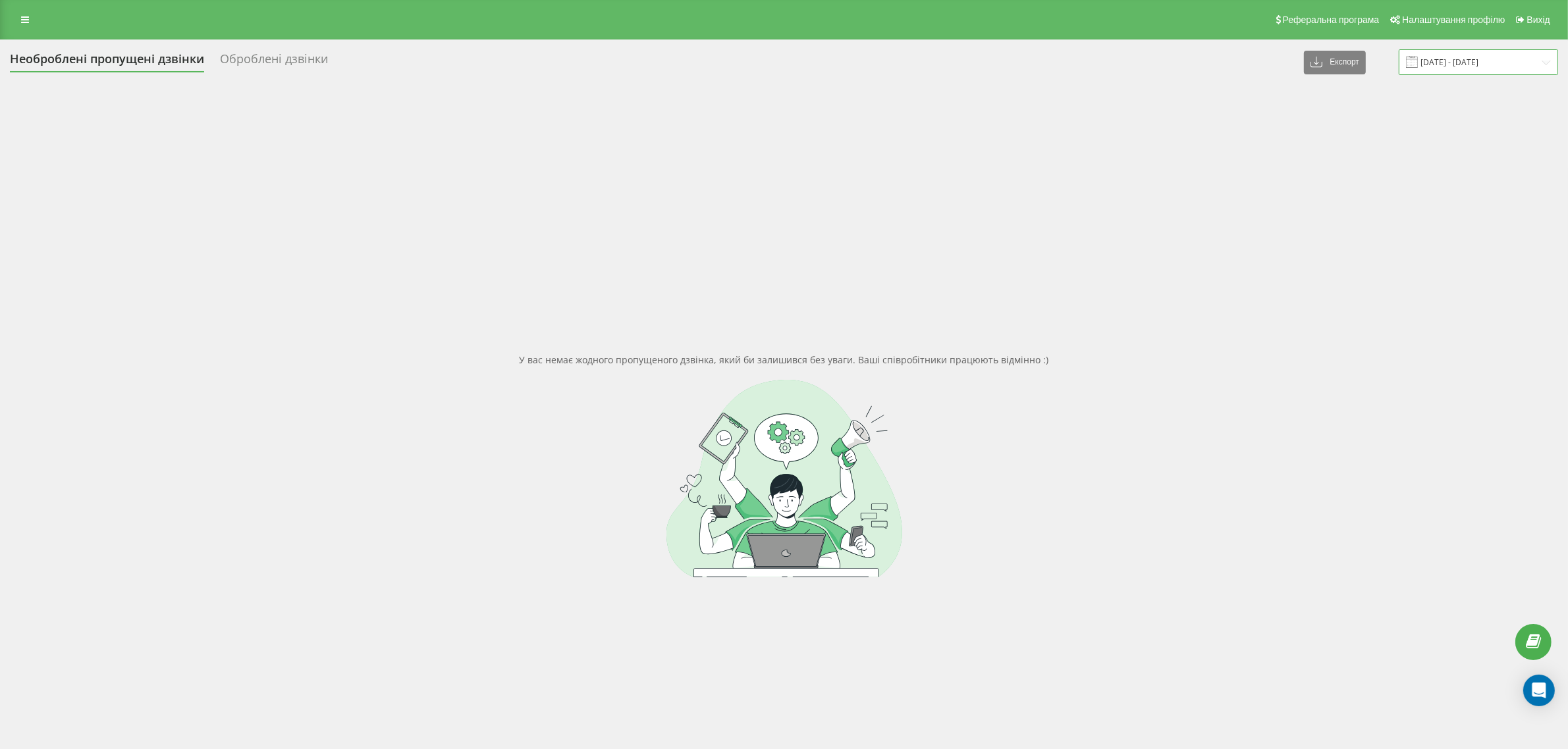
click at [1460, 61] on input "11.07.2025 - 11.07.2025" at bounding box center [1478, 62] width 159 height 26
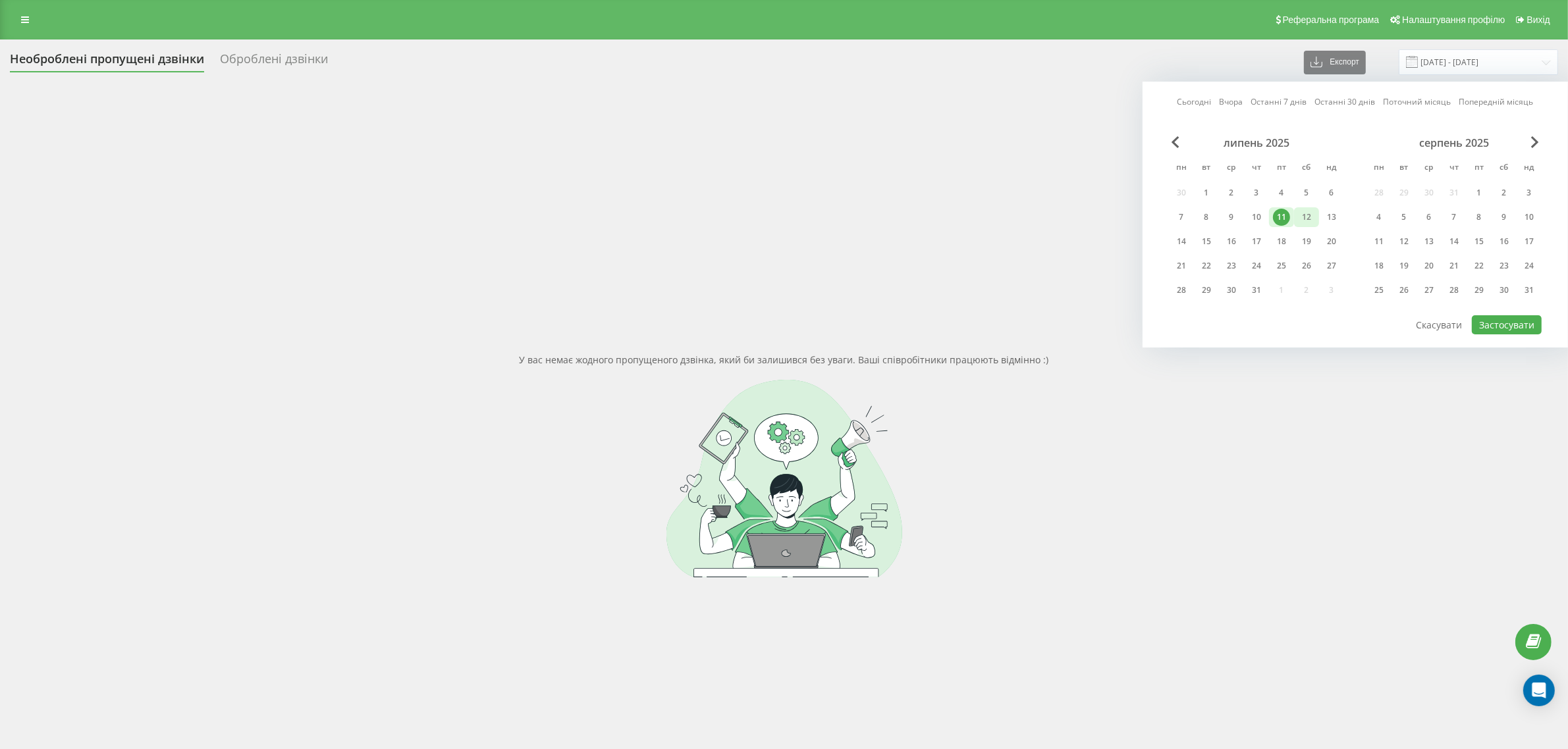
click at [1308, 212] on div "12" at bounding box center [1306, 216] width 17 height 17
click at [1488, 324] on button "Застосувати" at bounding box center [1506, 324] width 70 height 19
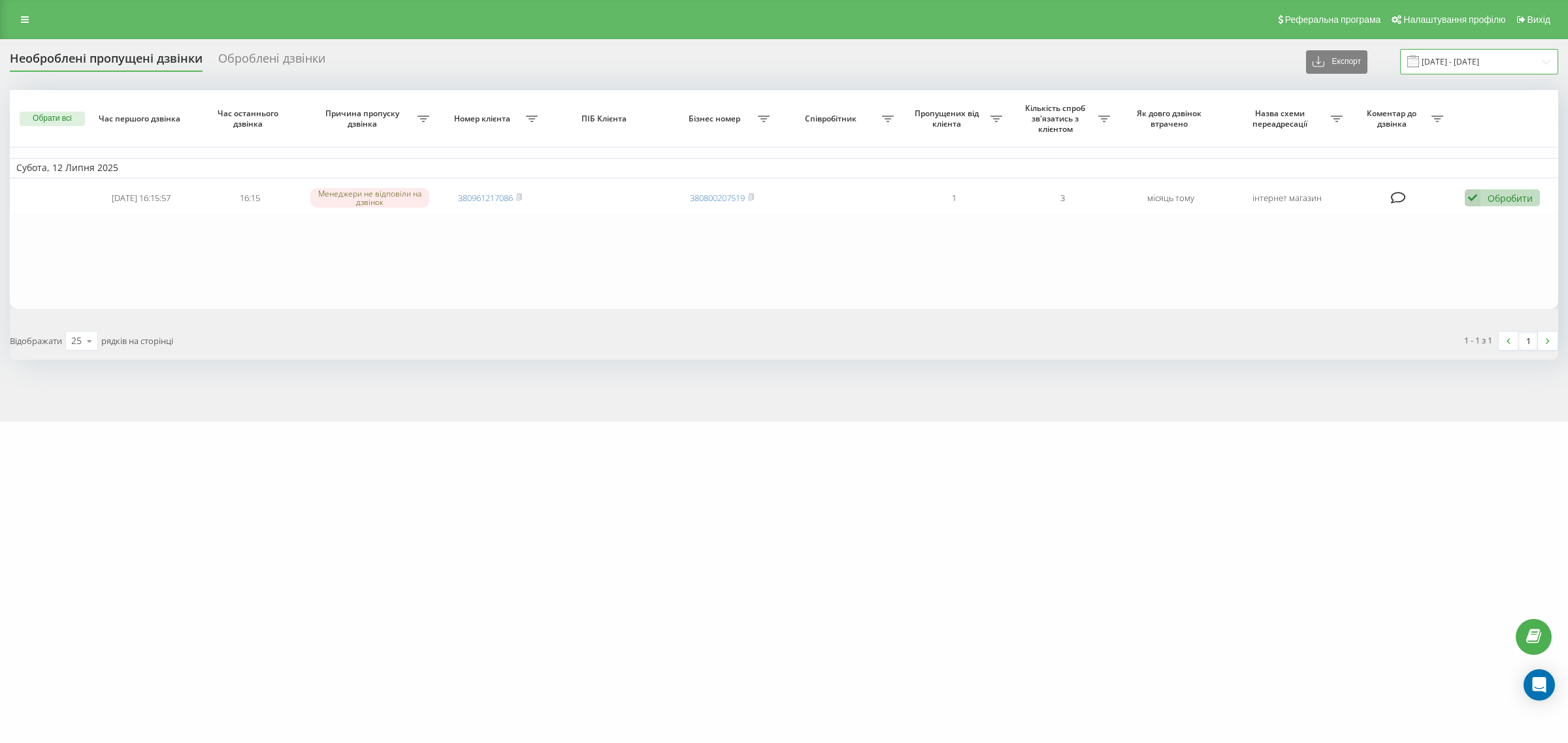
click at [1444, 66] on input "12.07.2025 - 12.07.2025" at bounding box center [1478, 61] width 158 height 26
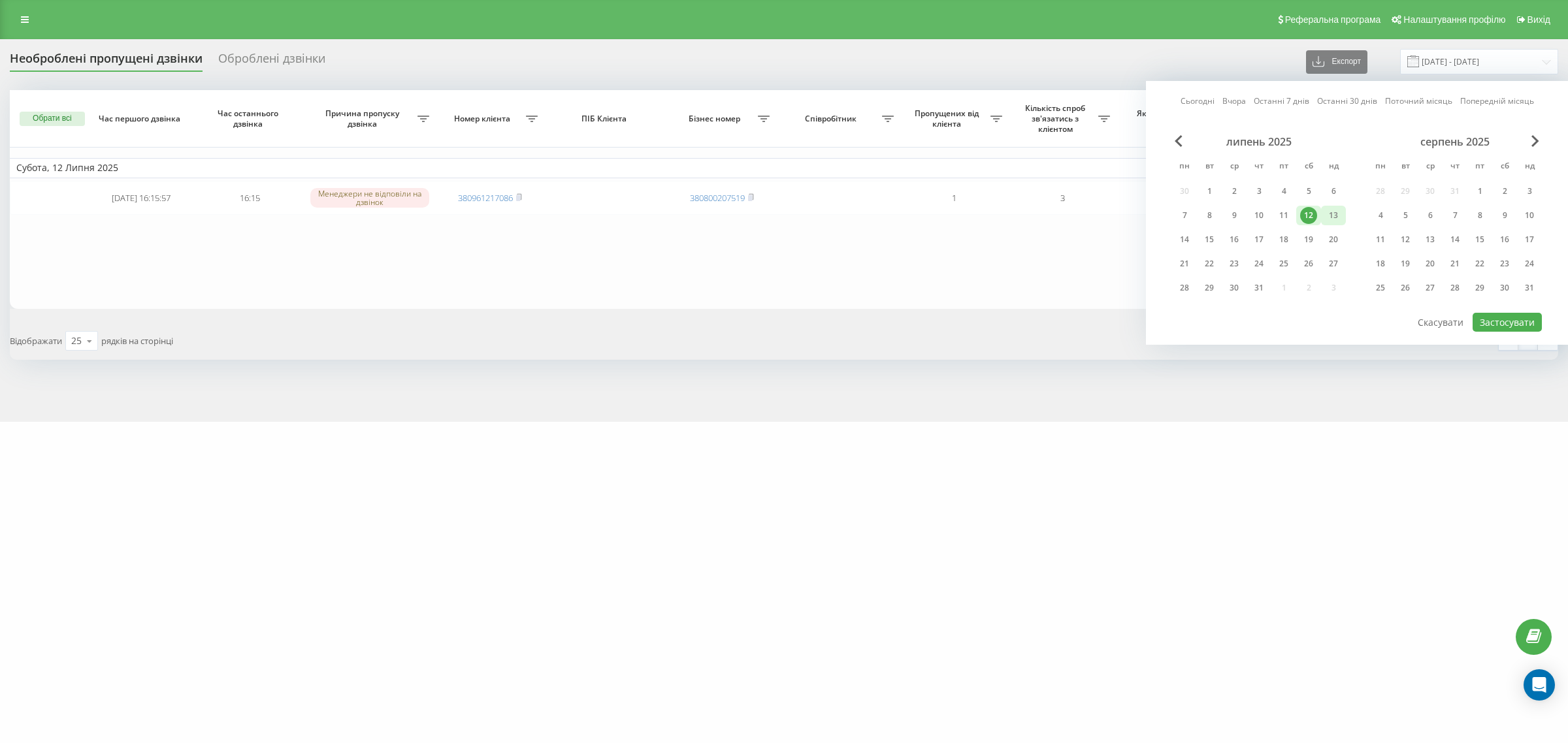
click at [1330, 210] on div "13" at bounding box center [1333, 215] width 17 height 17
click at [1339, 211] on div "13" at bounding box center [1333, 215] width 17 height 17
click at [1506, 321] on button "Застосувати" at bounding box center [1507, 322] width 69 height 19
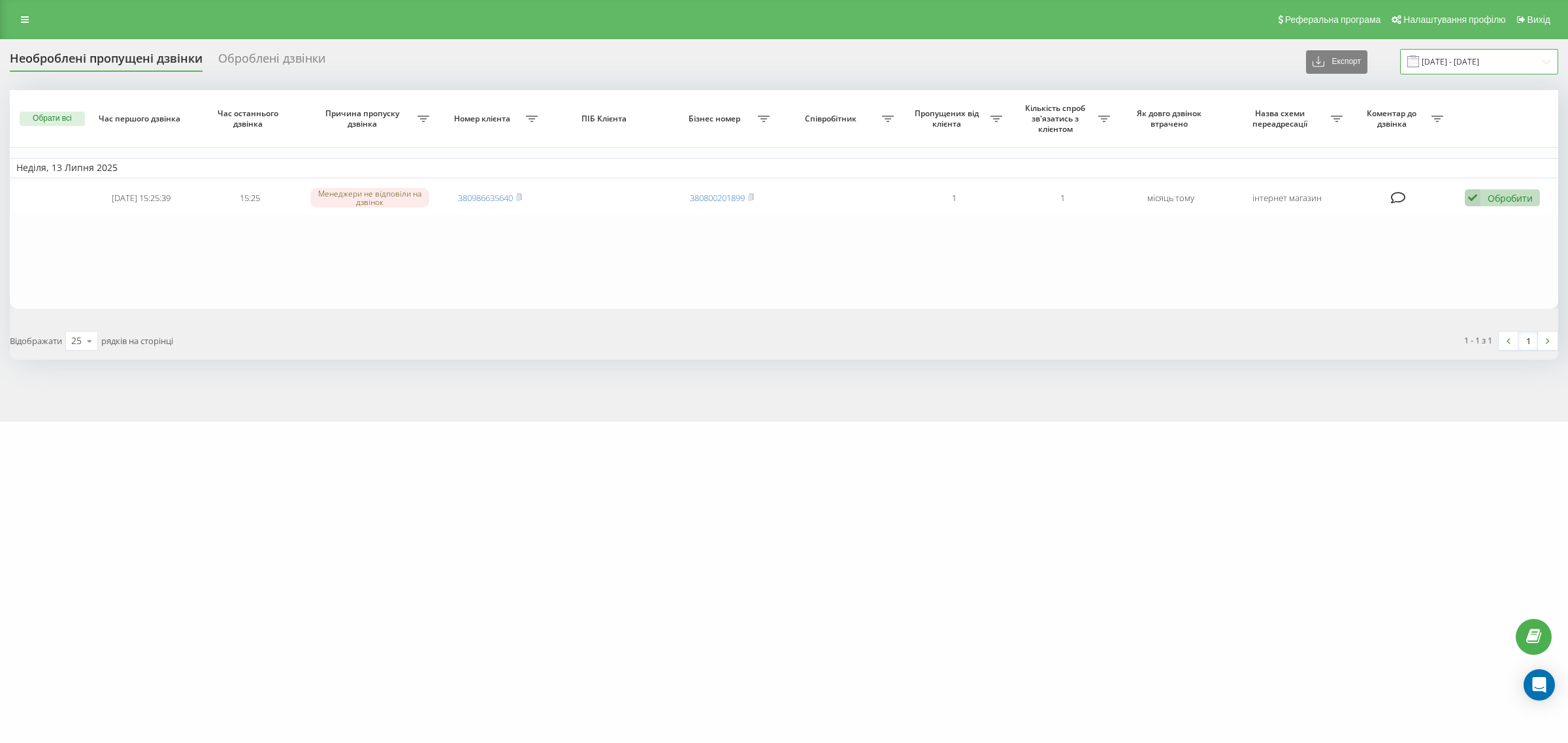
click at [1447, 63] on input "13.07.2025 - 13.07.2025" at bounding box center [1478, 61] width 158 height 26
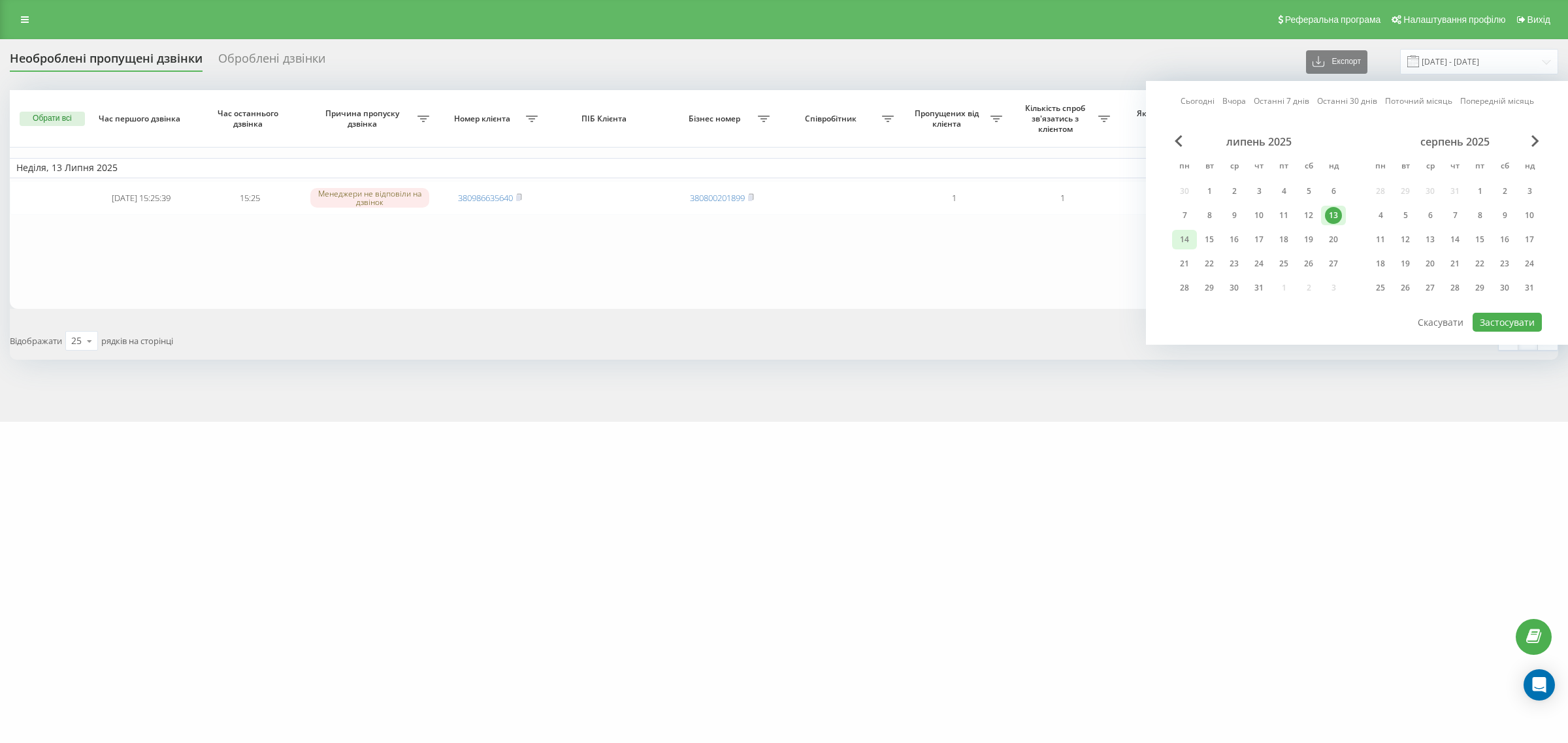
click at [1183, 243] on div "14" at bounding box center [1184, 239] width 17 height 17
click at [1184, 240] on div "14" at bounding box center [1184, 239] width 17 height 17
click at [1501, 318] on button "Застосувати" at bounding box center [1507, 322] width 69 height 19
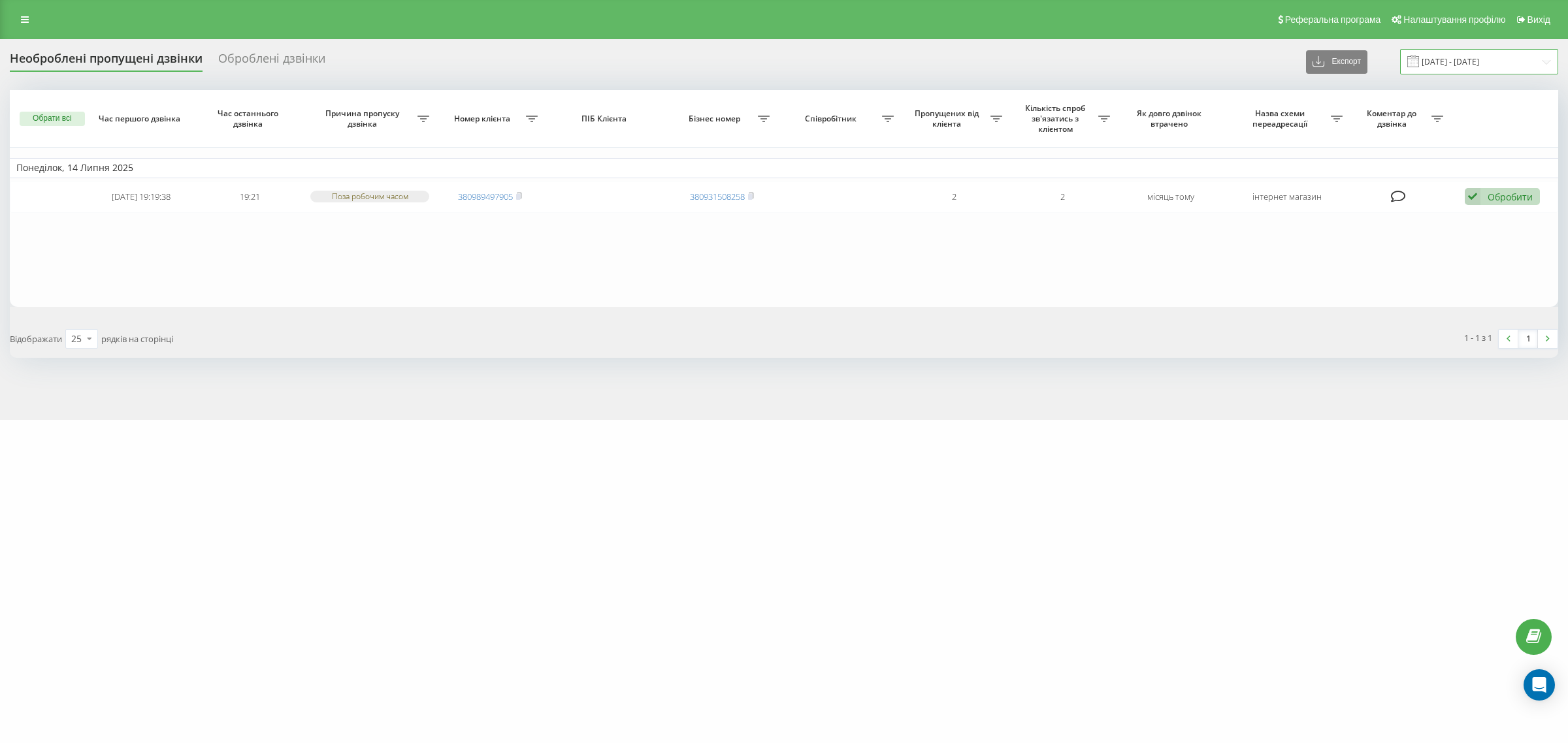
click at [1465, 59] on input "14.07.2025 - 14.07.2025" at bounding box center [1478, 61] width 158 height 26
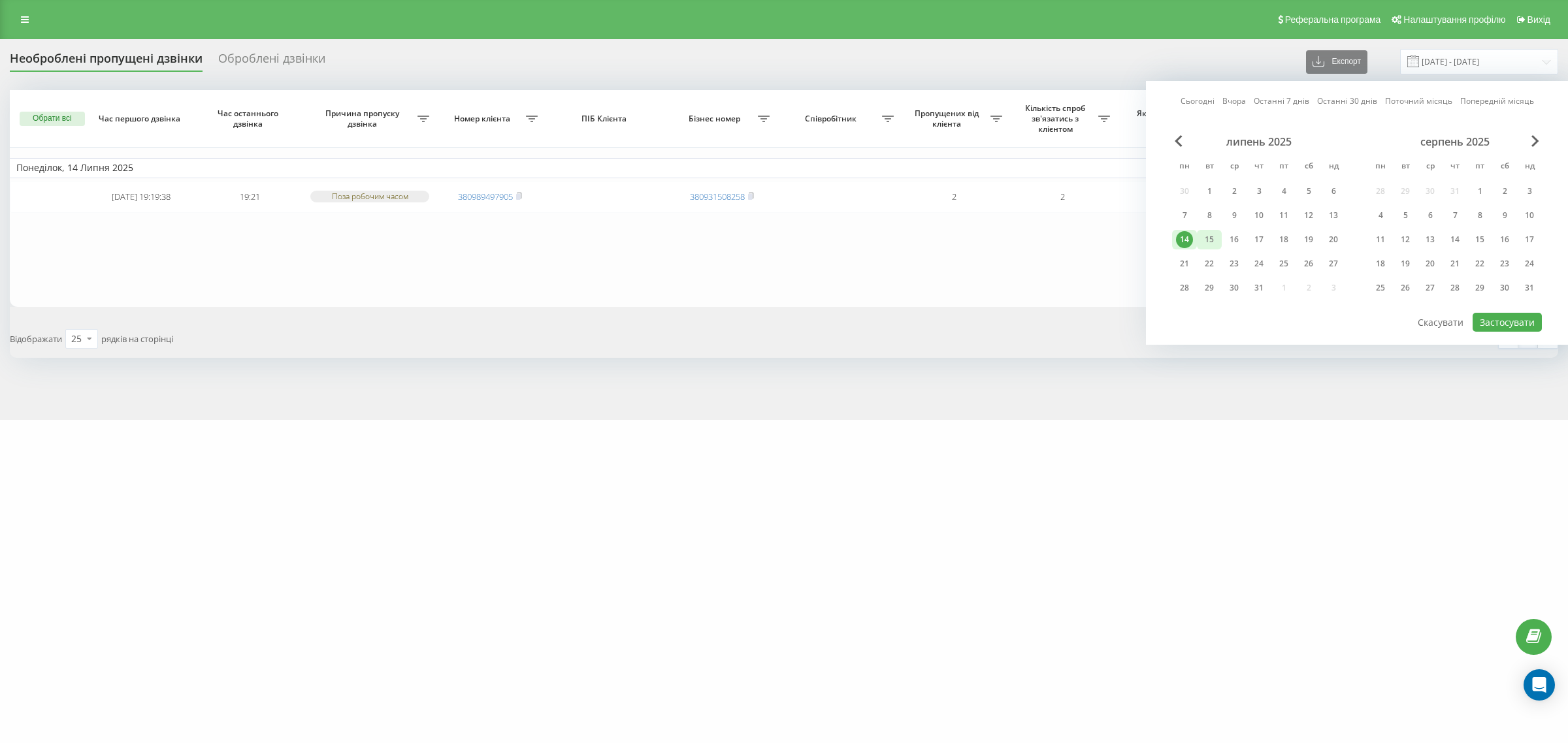
click at [1206, 239] on div "15" at bounding box center [1209, 239] width 17 height 17
click at [1517, 320] on button "Застосувати" at bounding box center [1507, 322] width 69 height 19
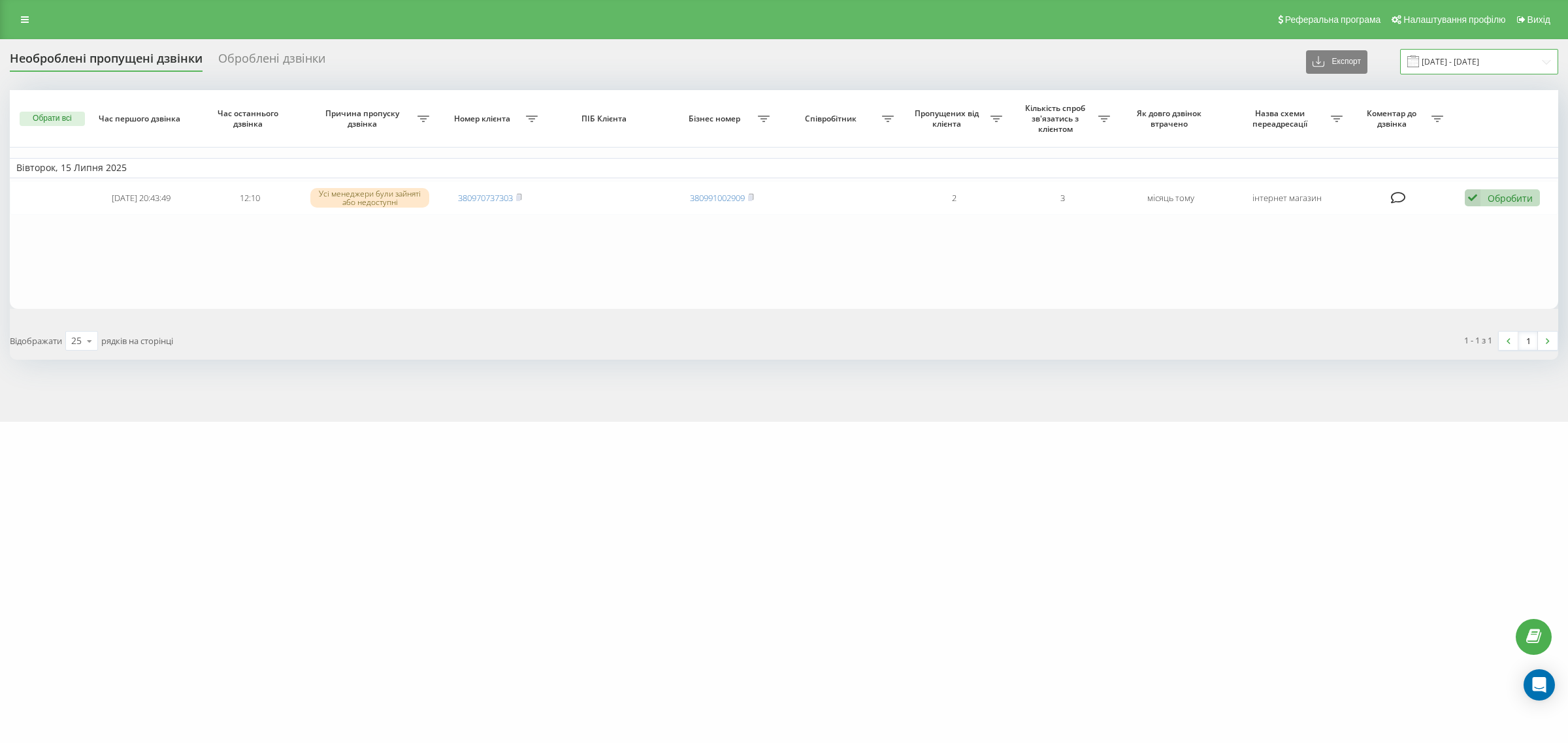
click at [1478, 60] on input "15.07.2025 - 15.07.2025" at bounding box center [1478, 61] width 158 height 26
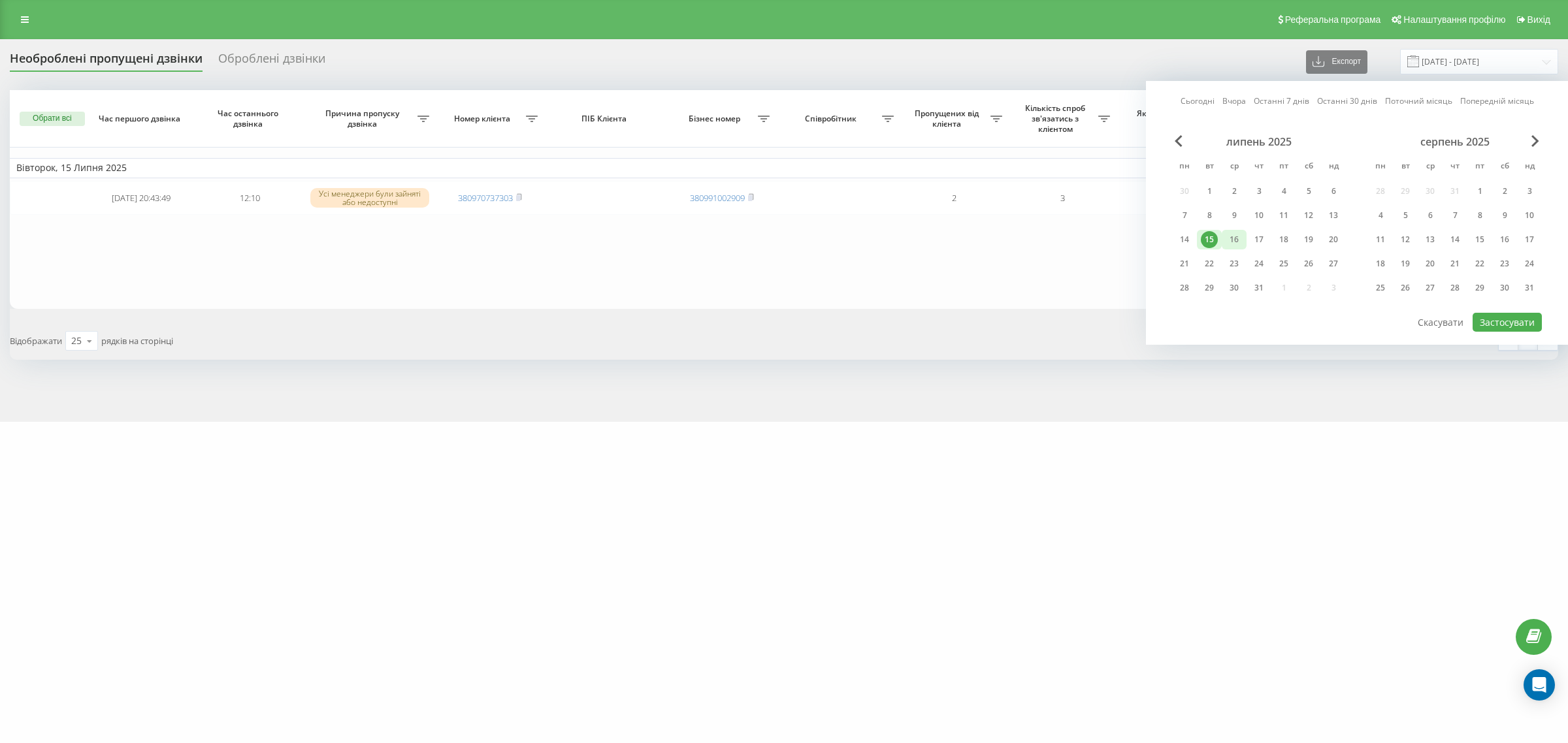
click at [1235, 240] on div "16" at bounding box center [1234, 239] width 17 height 17
click at [1481, 187] on div "1" at bounding box center [1479, 191] width 17 height 17
click at [1478, 190] on div "1" at bounding box center [1479, 191] width 17 height 17
click at [1506, 321] on button "Застосувати" at bounding box center [1507, 322] width 69 height 19
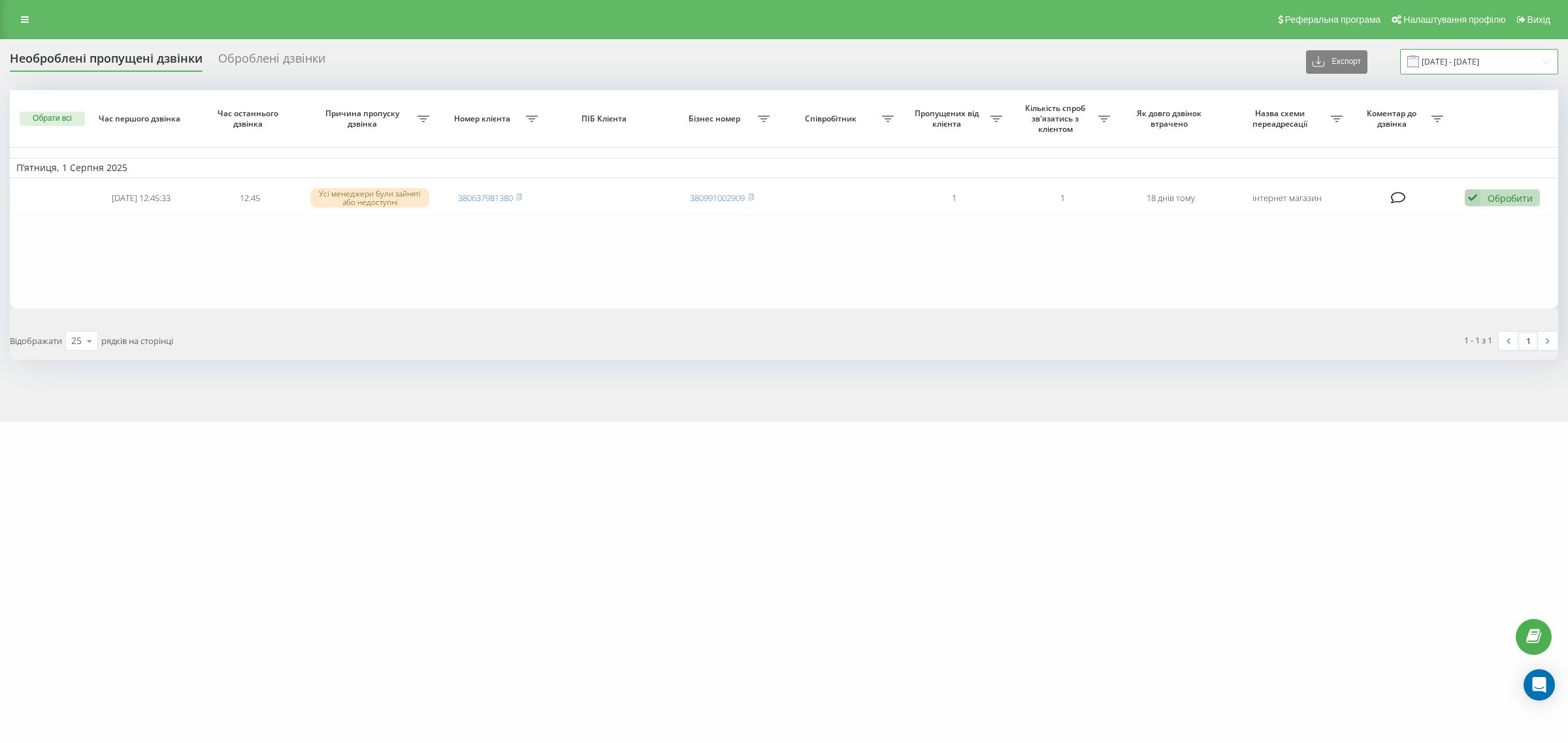
click at [1475, 62] on input "01.08.2025 - 01.08.2025" at bounding box center [1478, 61] width 158 height 26
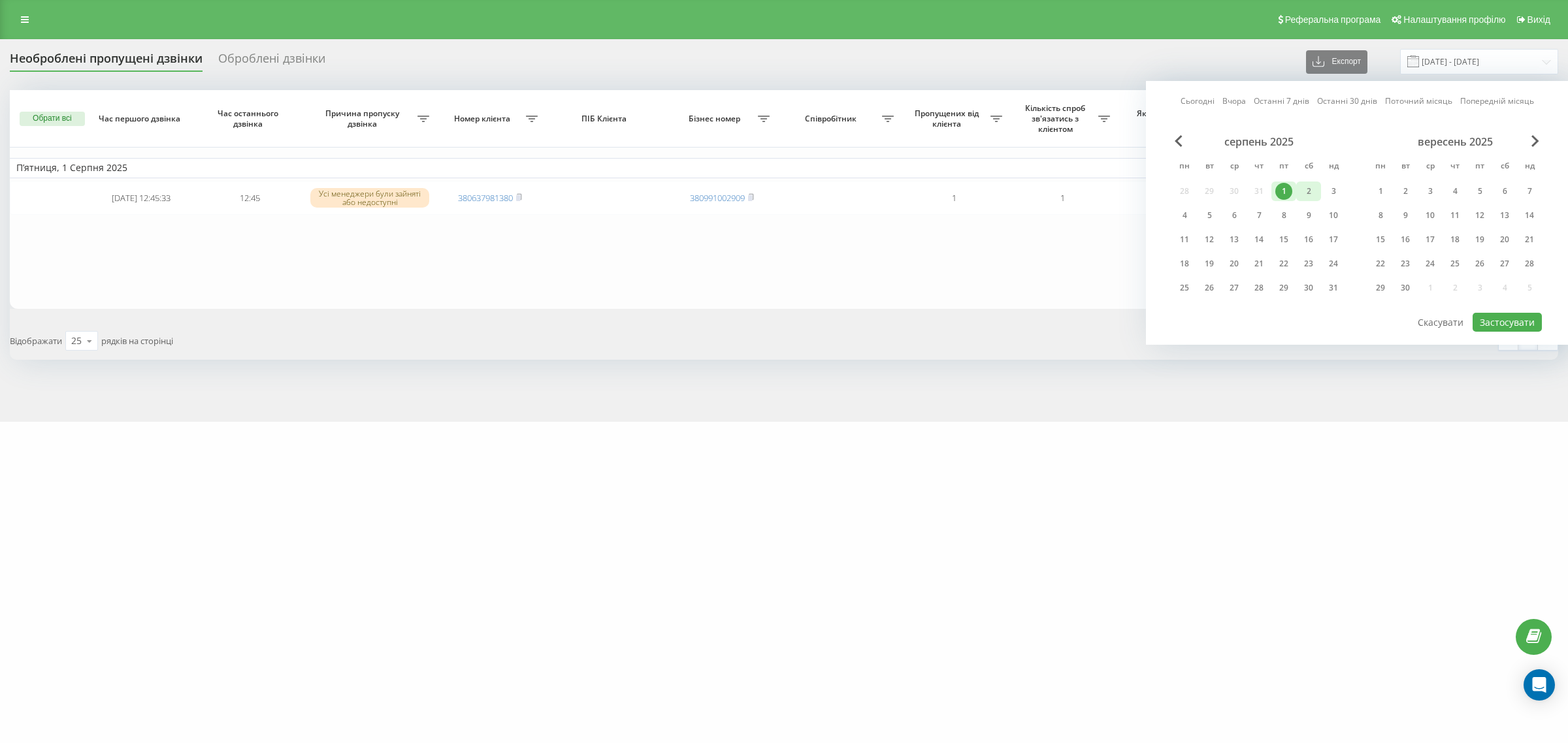
click at [1308, 191] on div "2" at bounding box center [1308, 191] width 17 height 17
click at [1491, 324] on button "Застосувати" at bounding box center [1507, 322] width 69 height 19
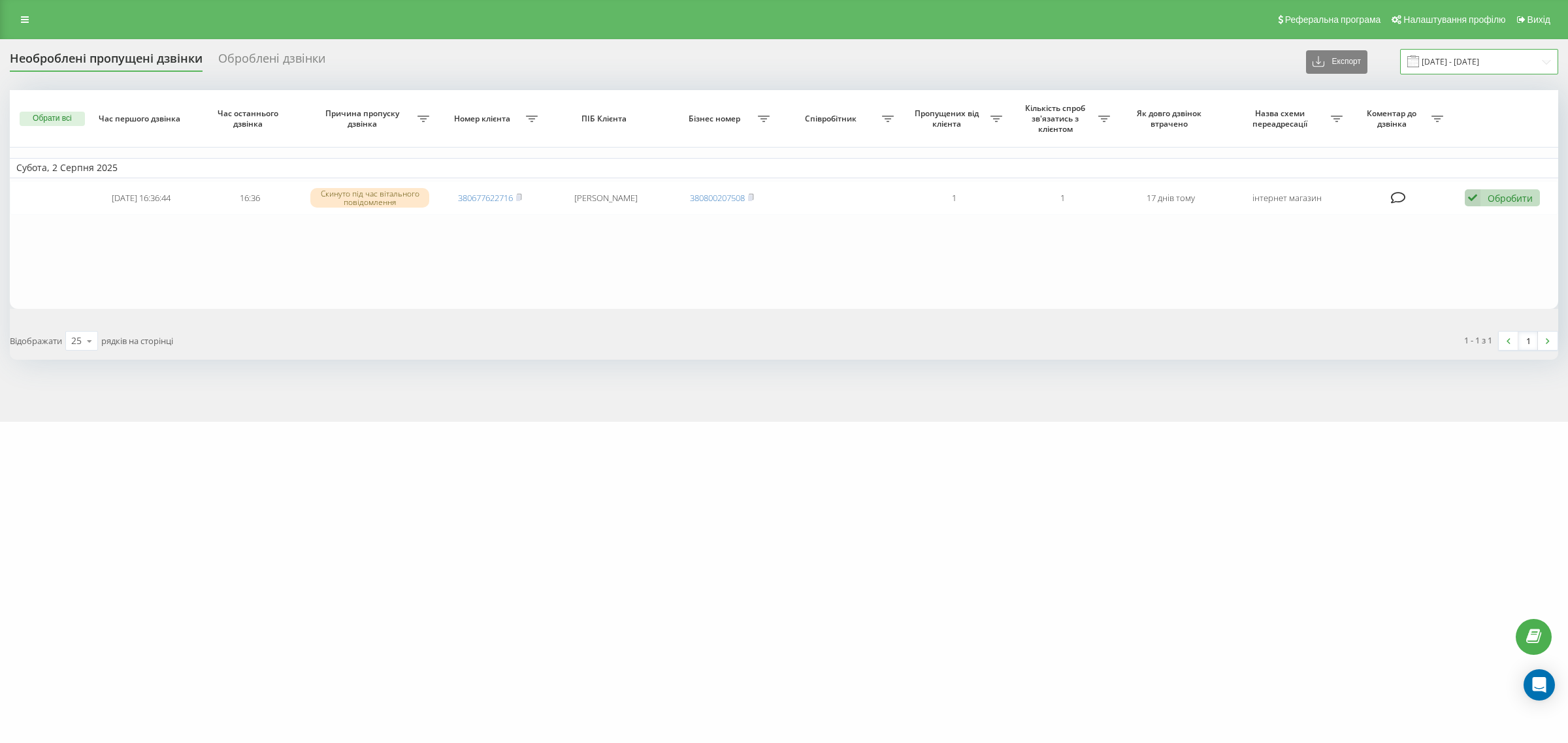
click at [1470, 66] on input "02.08.2025 - 02.08.2025" at bounding box center [1478, 61] width 158 height 26
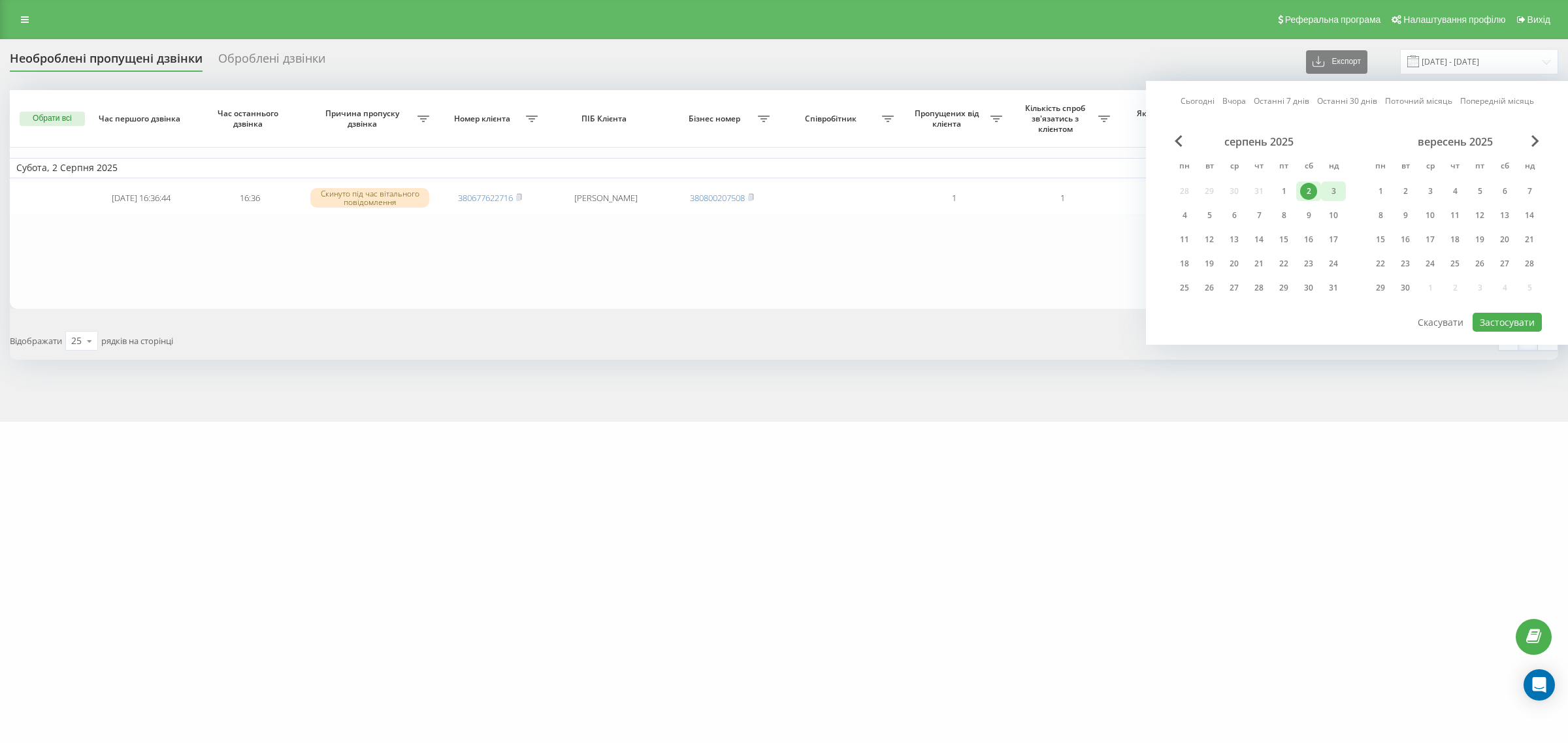
click at [1331, 186] on div "3" at bounding box center [1333, 191] width 17 height 17
click at [1491, 314] on button "Застосувати" at bounding box center [1507, 322] width 69 height 19
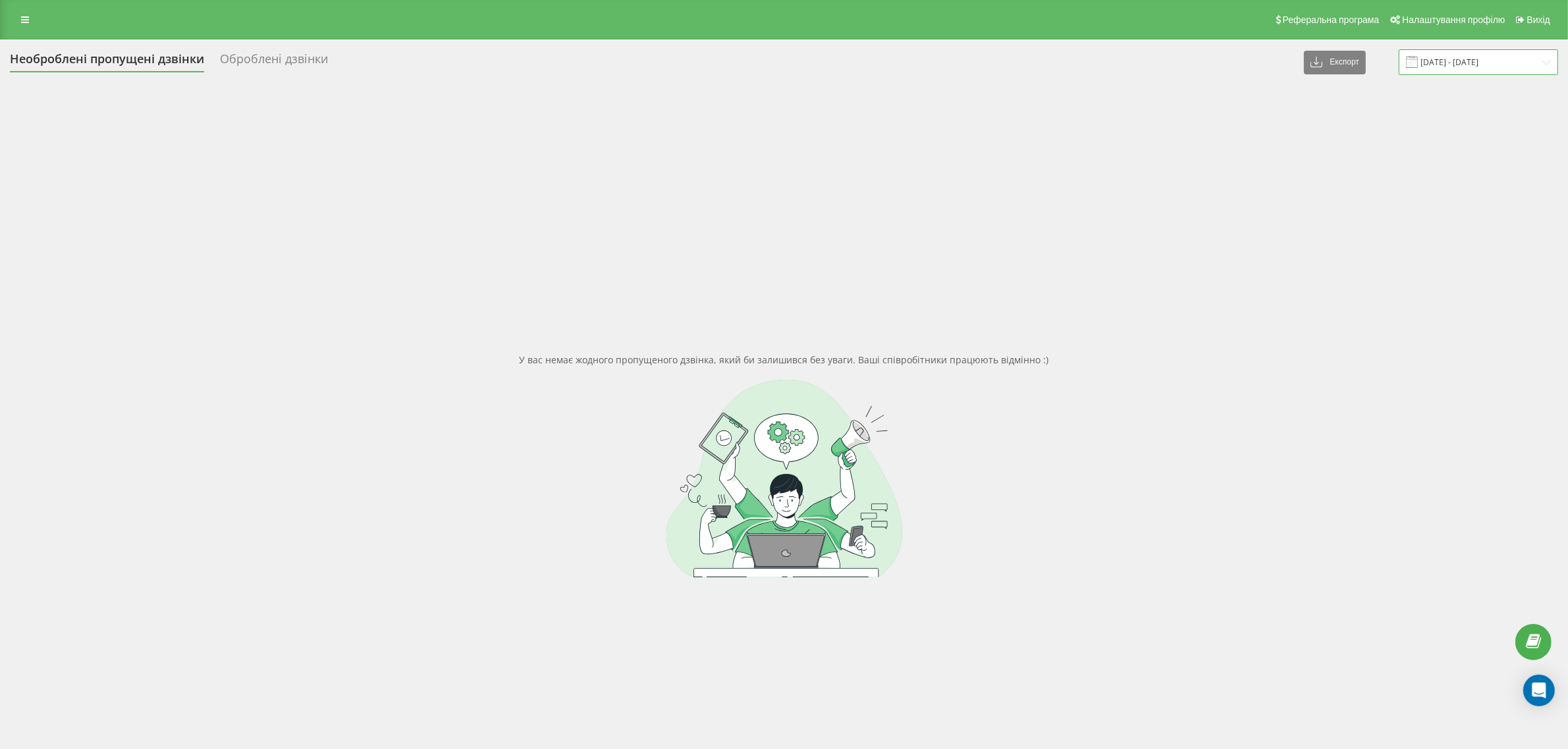
click at [1453, 63] on input "03.08.2025 - 03.08.2025" at bounding box center [1478, 62] width 159 height 26
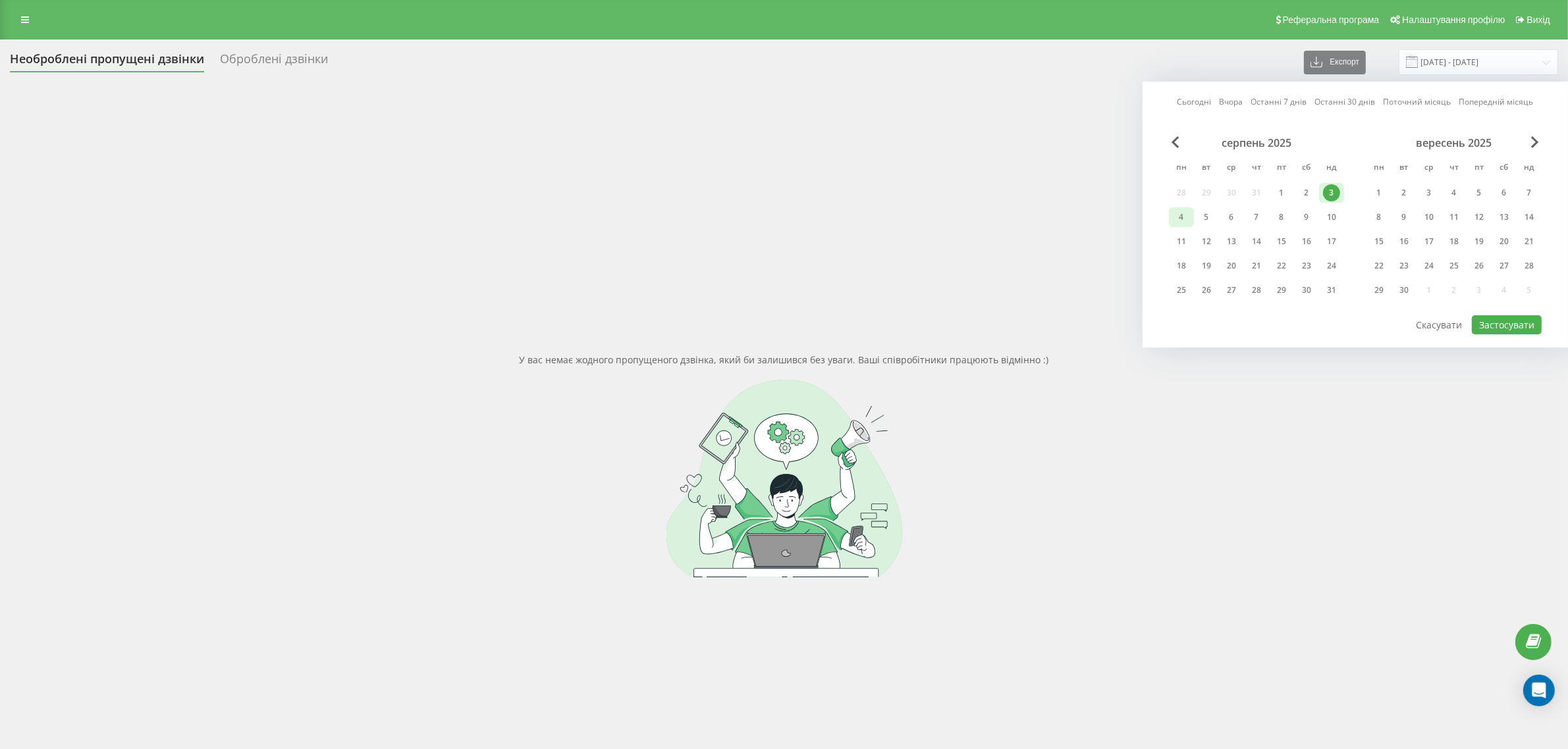
click at [1178, 211] on div "4" at bounding box center [1181, 216] width 17 height 17
click at [1511, 321] on button "Застосувати" at bounding box center [1506, 324] width 70 height 19
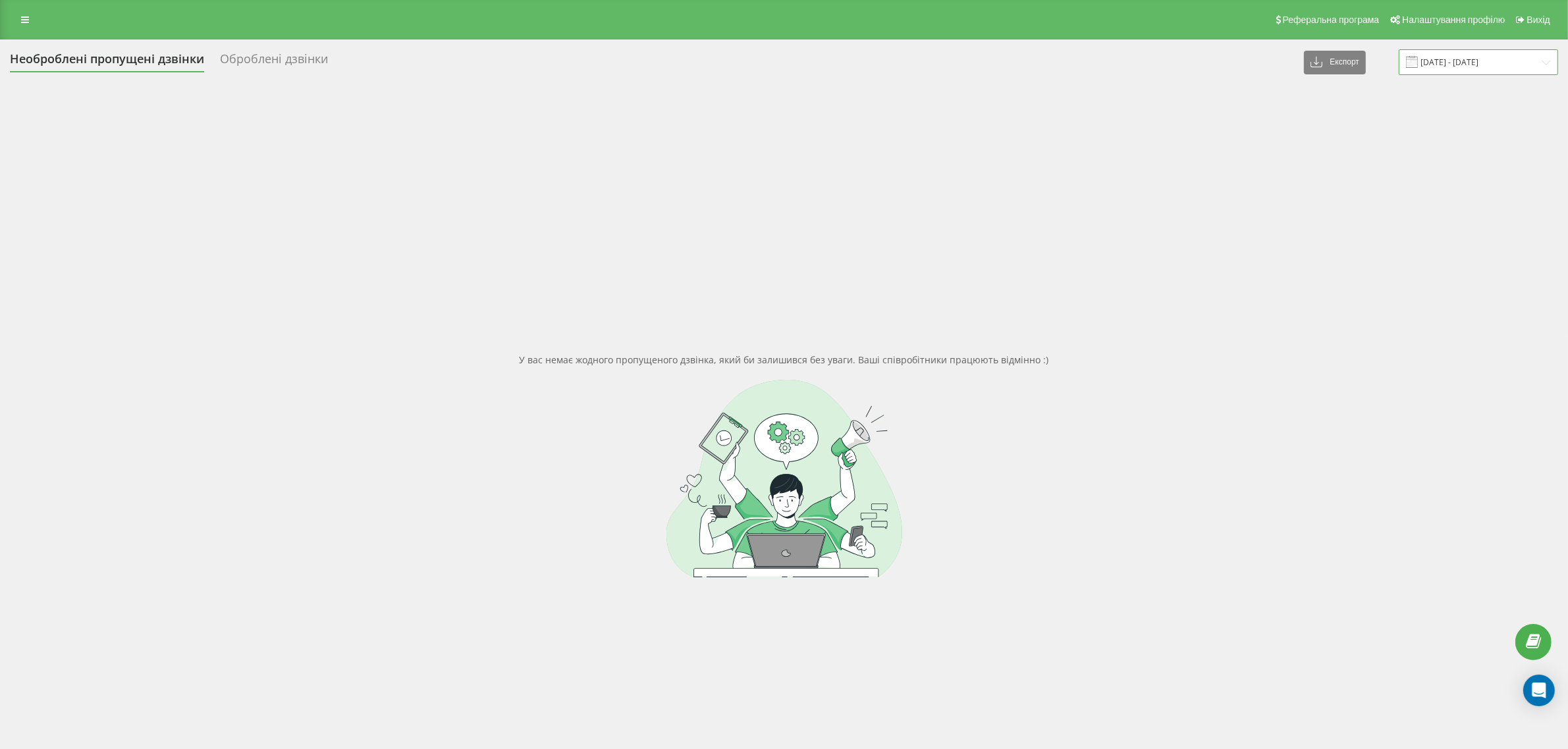
click at [1461, 63] on input "04.08.2025 - 04.08.2025" at bounding box center [1478, 62] width 159 height 26
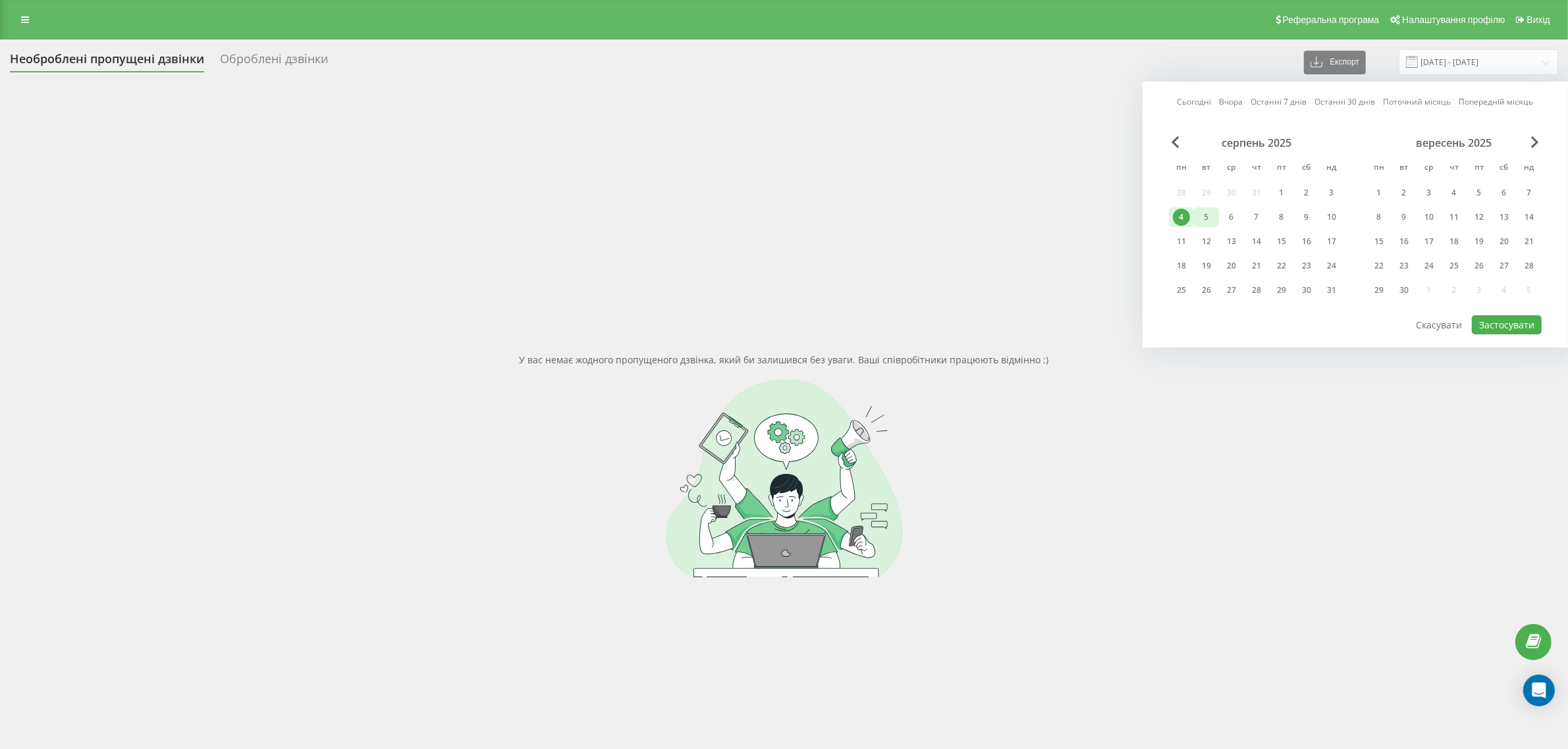
click at [1207, 213] on div "5" at bounding box center [1206, 216] width 17 height 17
click at [1495, 324] on button "Застосувати" at bounding box center [1506, 324] width 70 height 19
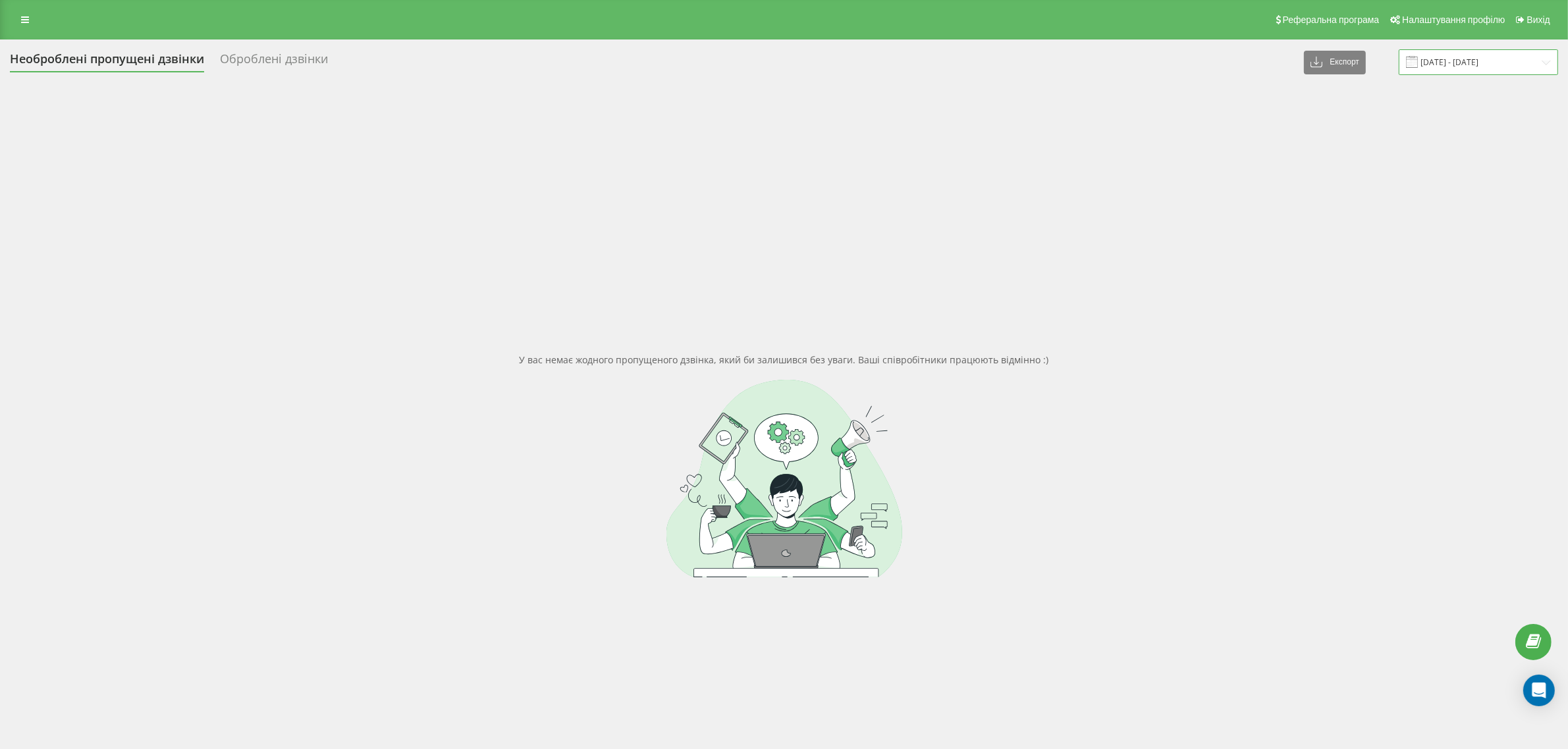
click at [1483, 61] on input "05.08.2025 - 05.08.2025" at bounding box center [1478, 62] width 159 height 26
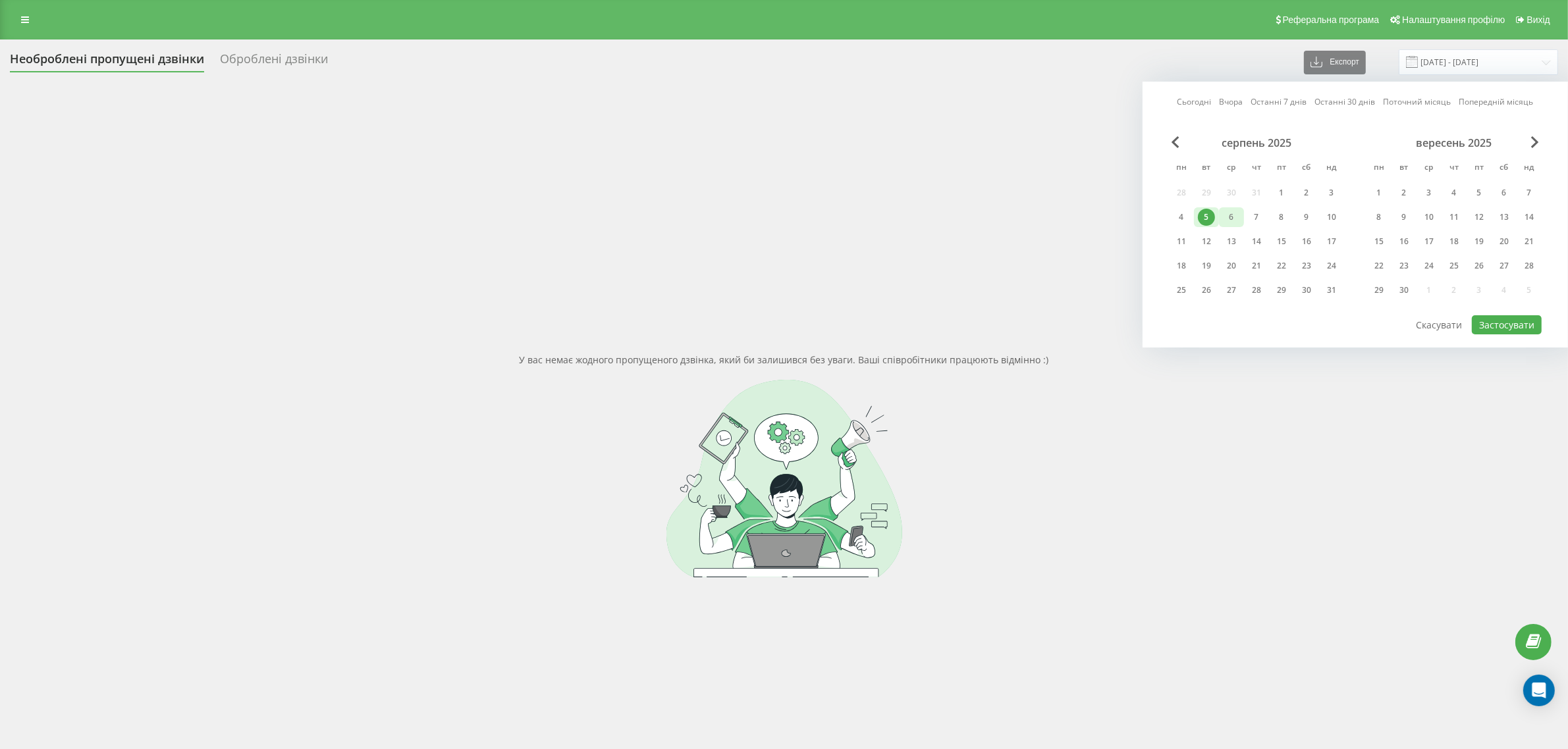
click at [1235, 217] on div "6" at bounding box center [1231, 216] width 17 height 17
click at [1511, 324] on button "Застосувати" at bounding box center [1506, 324] width 70 height 19
type input "06.08.2025 - 06.08.2025"
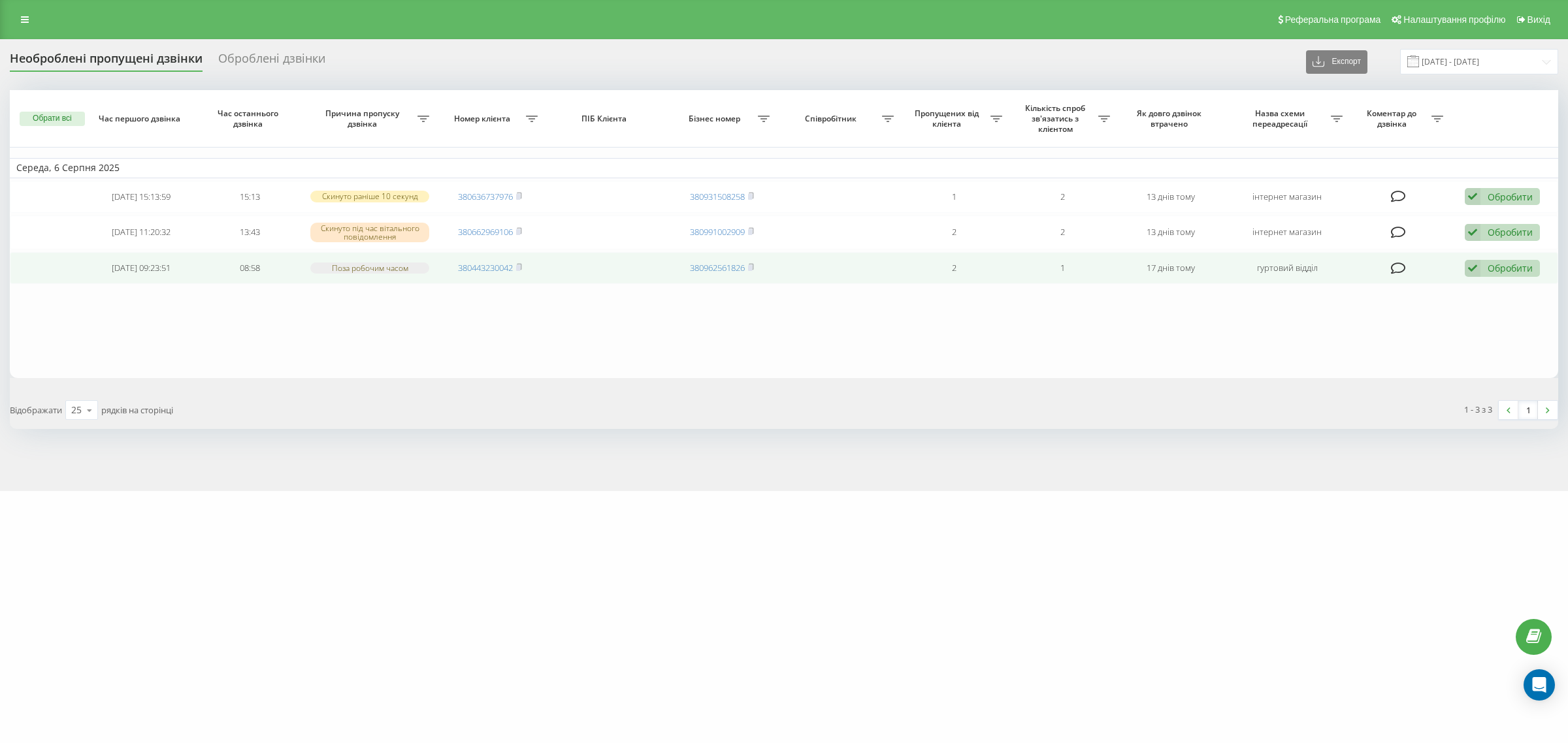
click at [1500, 269] on div "Обробити" at bounding box center [1509, 268] width 45 height 12
click at [1360, 363] on span "Інший варіант" at bounding box center [1338, 359] width 66 height 12
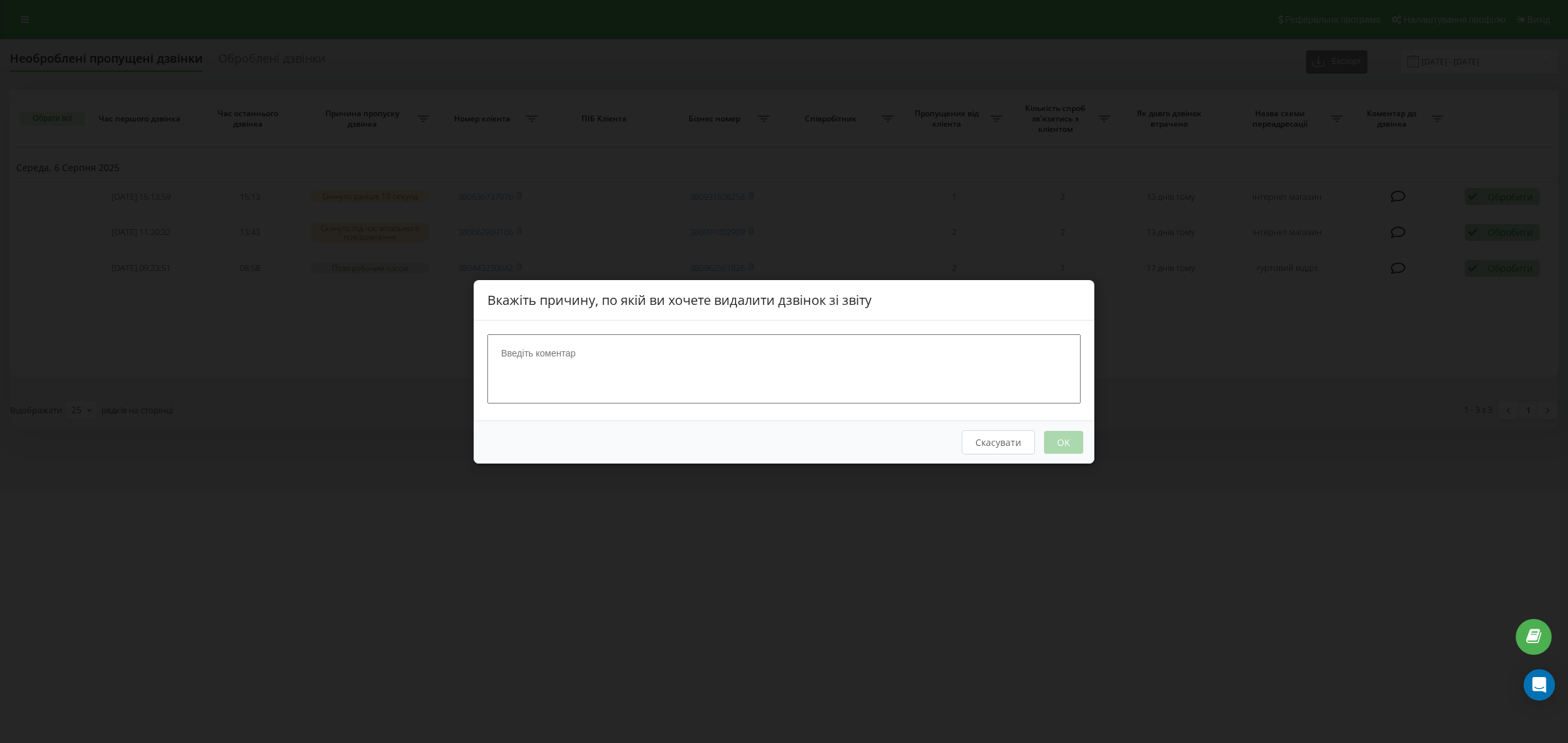
click at [573, 368] on textarea at bounding box center [783, 368] width 593 height 69
type textarea "гурт"
click at [1069, 435] on button "OK" at bounding box center [1063, 442] width 39 height 23
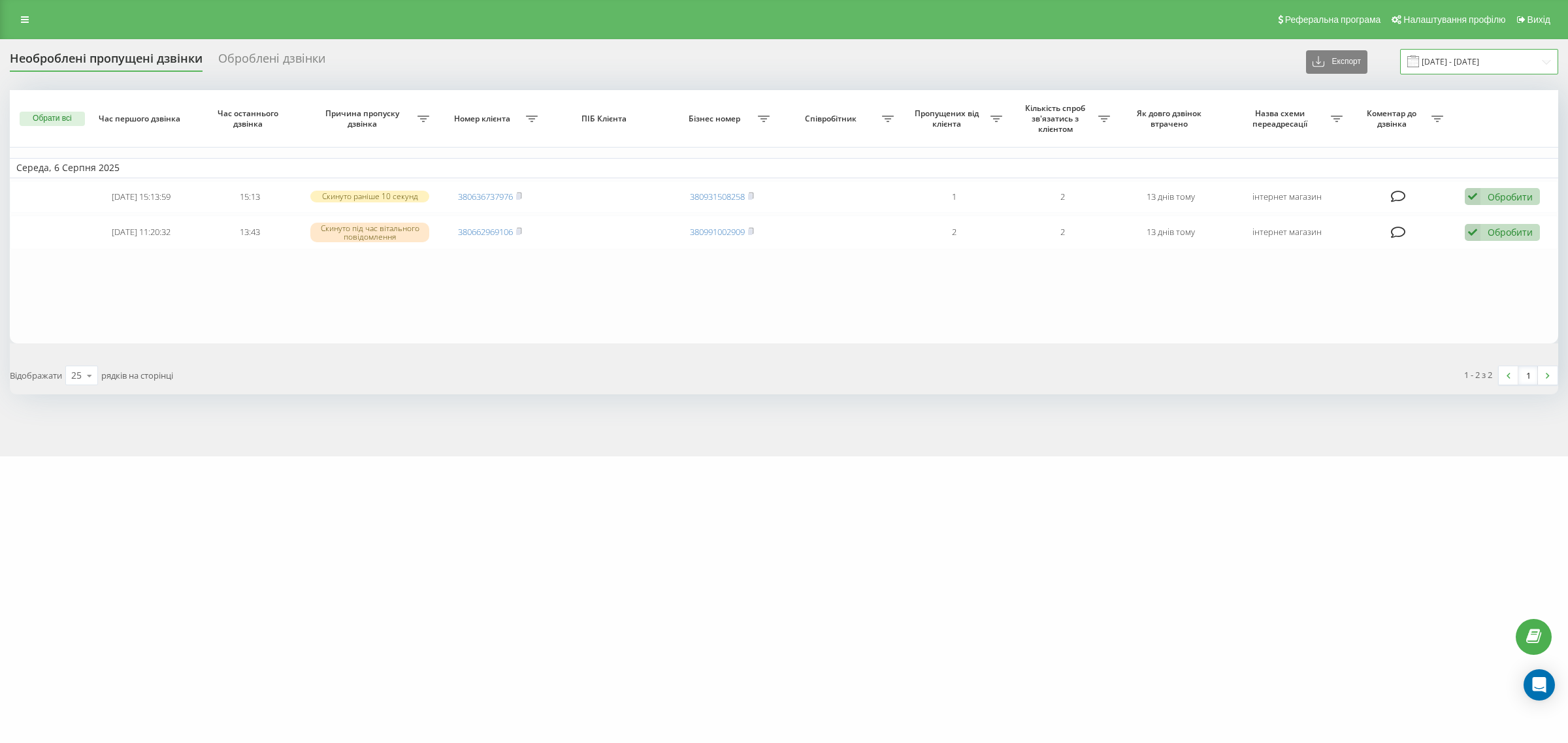
click at [1451, 56] on input "06.08.2025 - 06.08.2025" at bounding box center [1478, 61] width 158 height 26
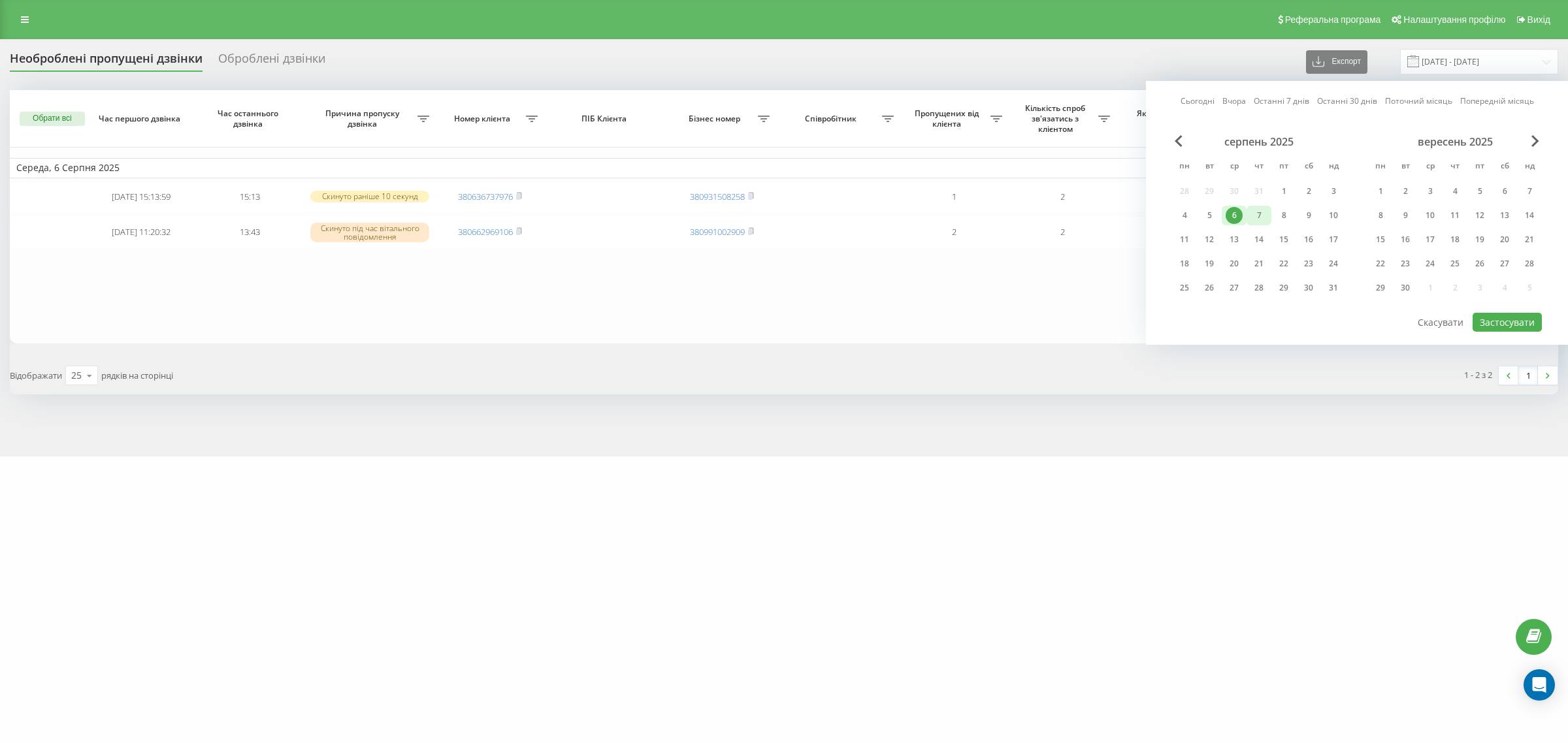
click at [1253, 215] on div "7" at bounding box center [1258, 215] width 17 height 17
click at [1494, 318] on button "Застосувати" at bounding box center [1507, 322] width 69 height 19
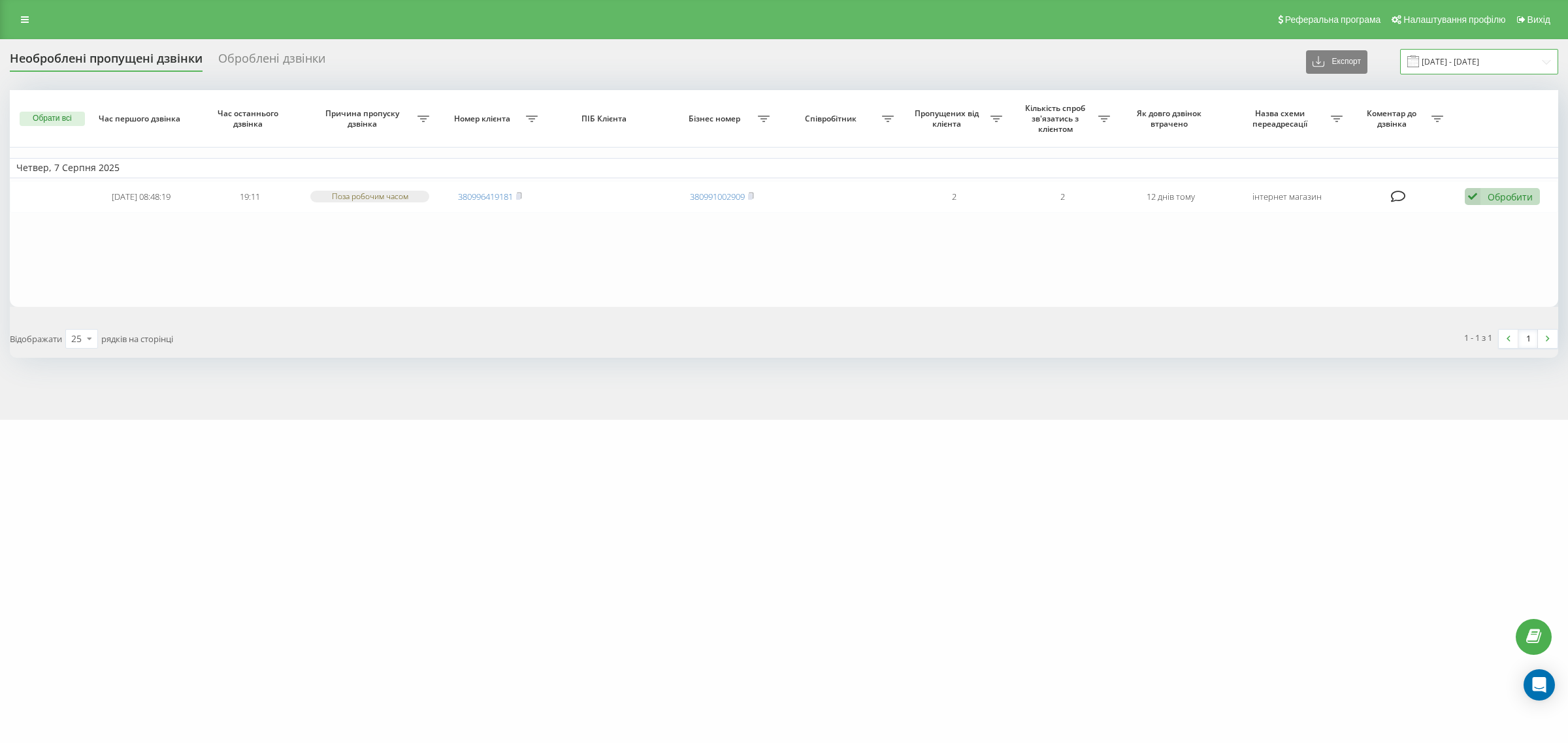
click at [1464, 70] on input "07.08.2025 - 07.08.2025" at bounding box center [1478, 61] width 158 height 26
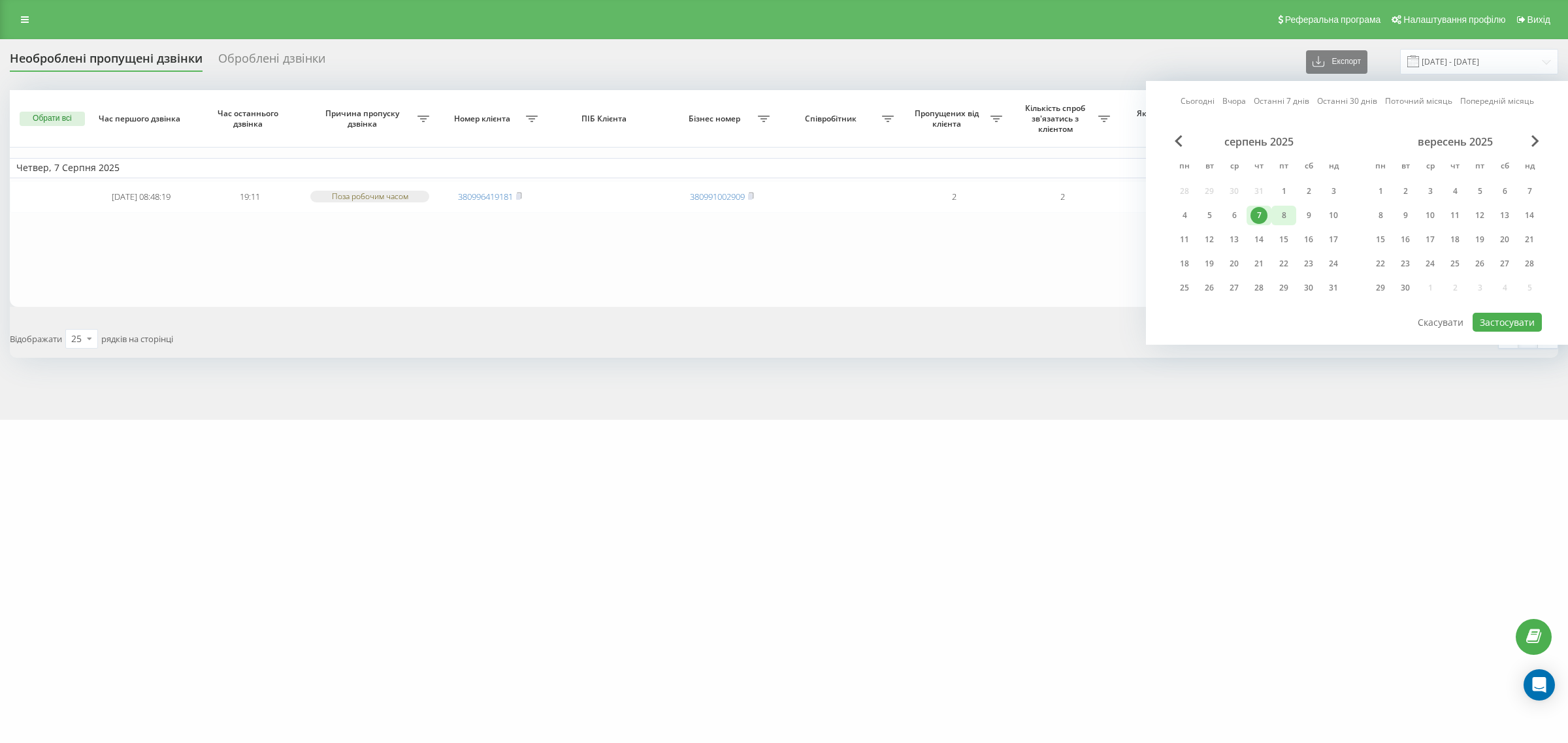
click at [1289, 216] on div "8" at bounding box center [1283, 215] width 17 height 17
click at [1501, 320] on button "Застосувати" at bounding box center [1507, 322] width 69 height 19
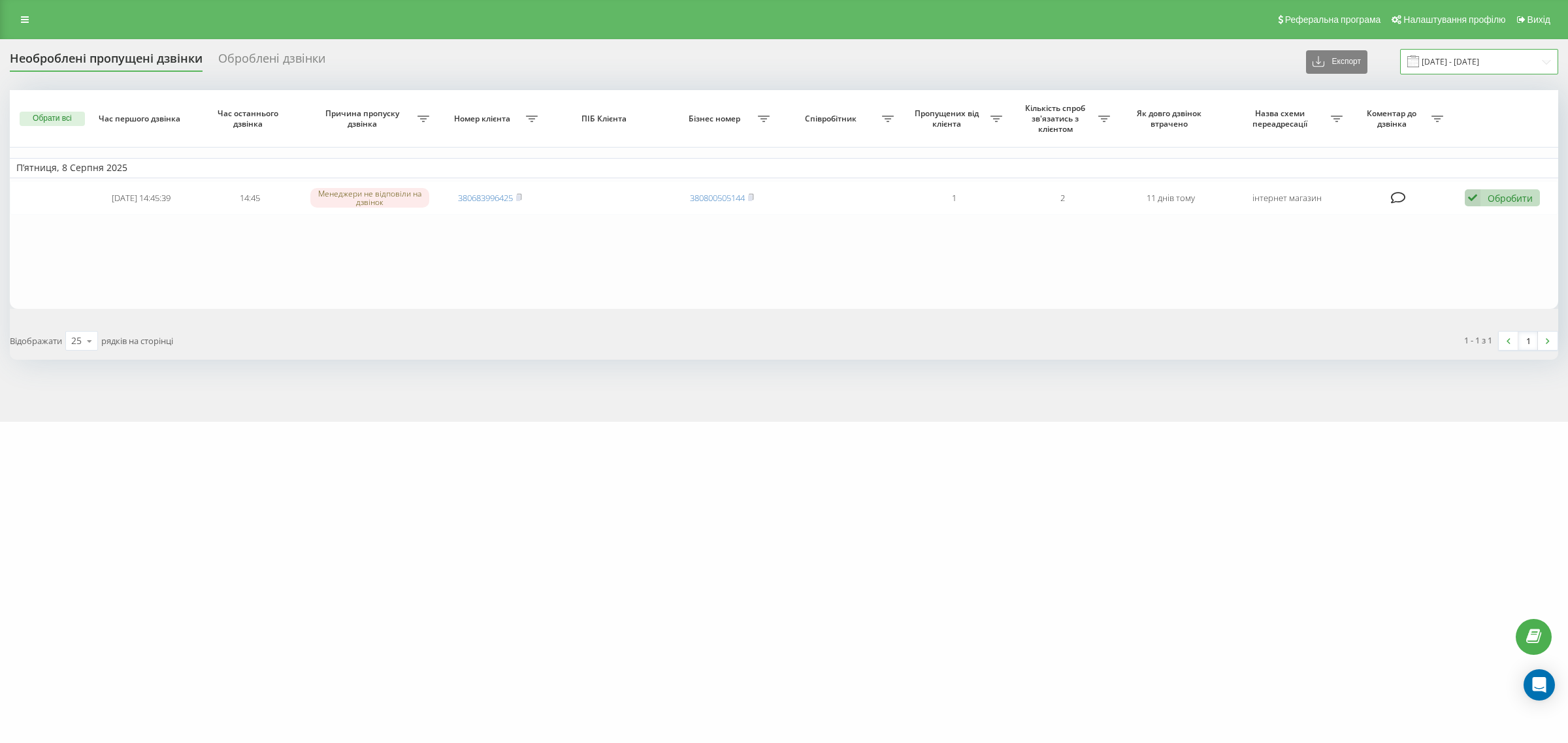
click at [1449, 63] on input "08.08.2025 - 08.08.2025" at bounding box center [1478, 61] width 158 height 26
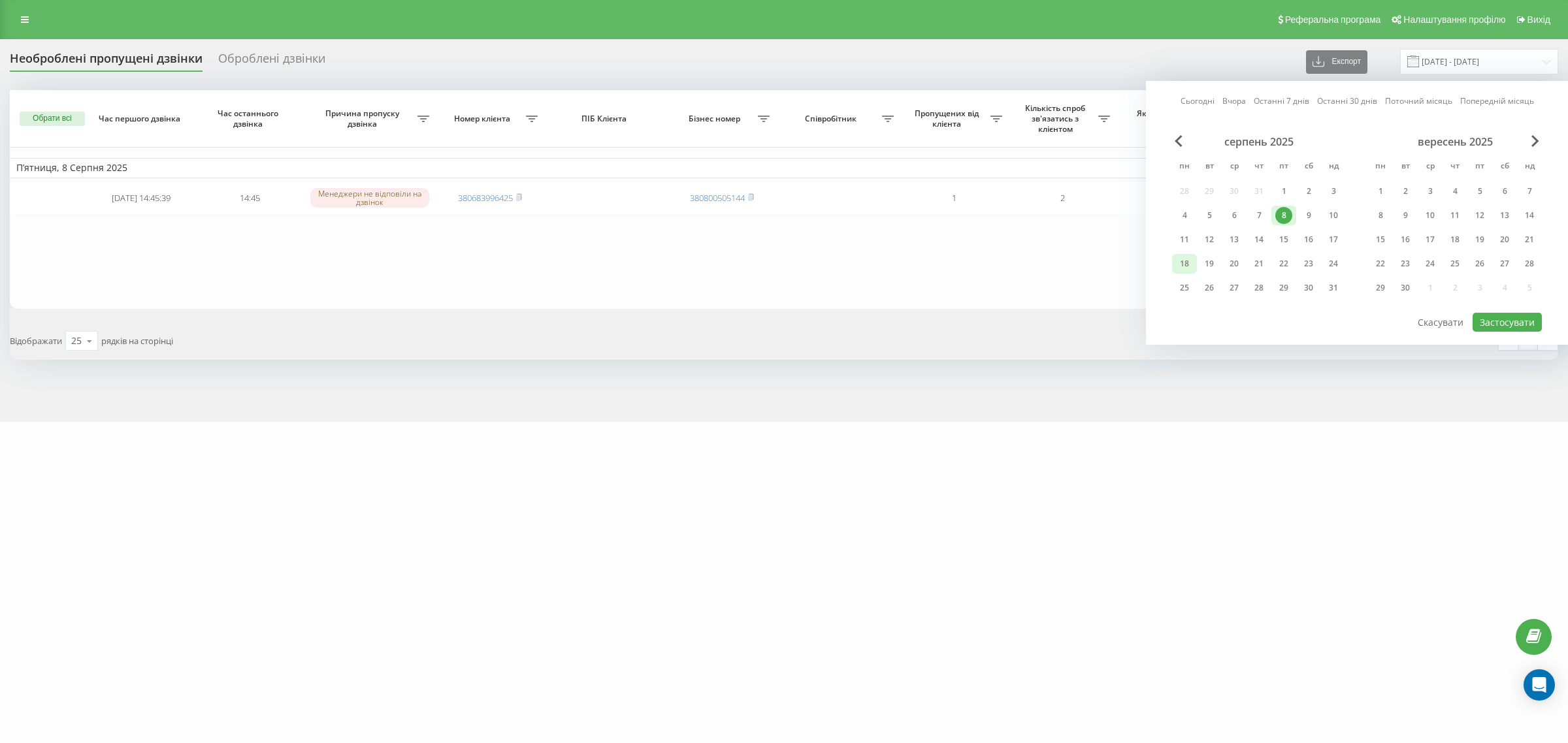
click at [1182, 262] on div "18" at bounding box center [1184, 263] width 17 height 17
click at [1277, 212] on div "8" at bounding box center [1283, 215] width 17 height 17
click at [1499, 314] on button "Застосувати" at bounding box center [1507, 322] width 69 height 19
type input "08.08.2025 - 18.08.2025"
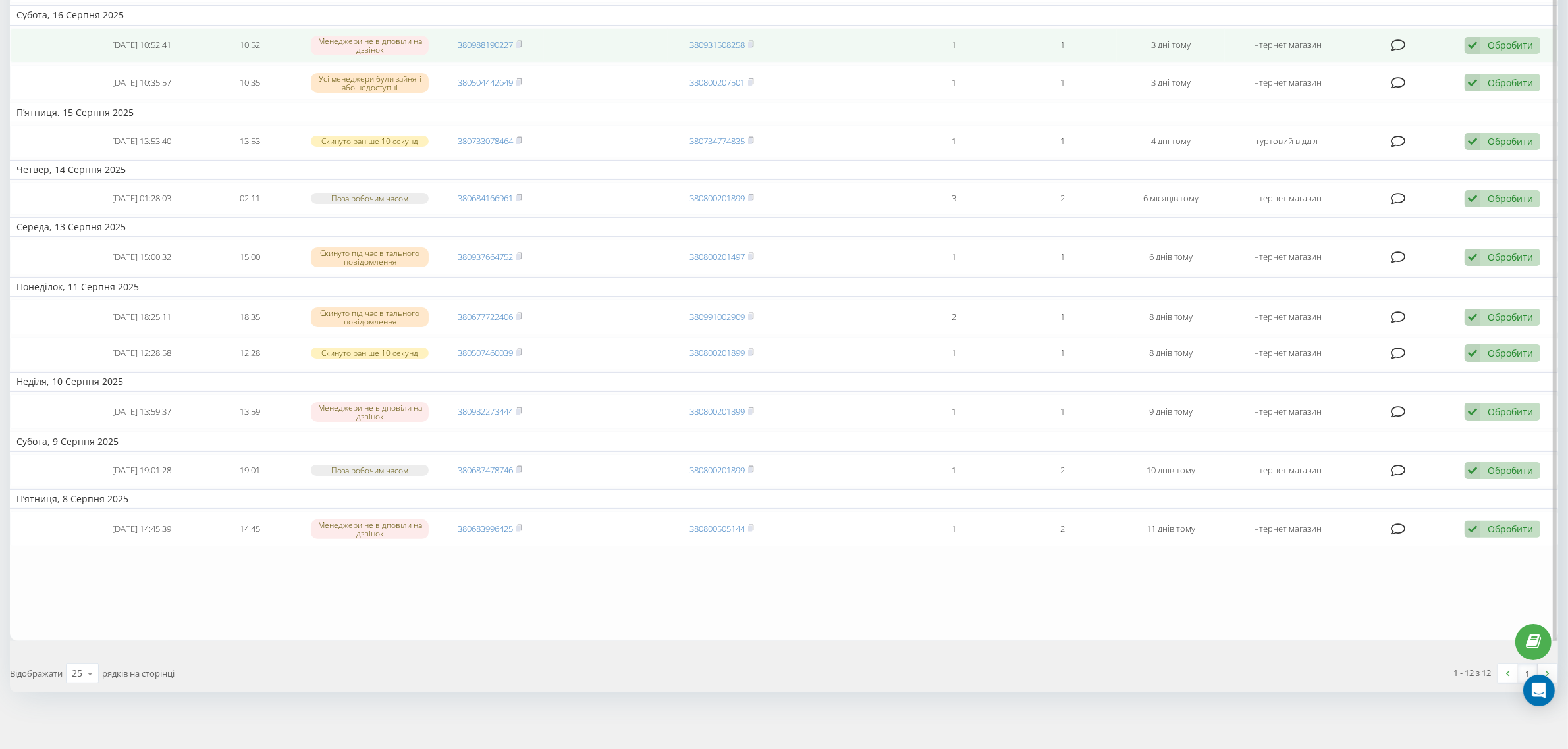
scroll to position [283, 0]
